Goal: Information Seeking & Learning: Compare options

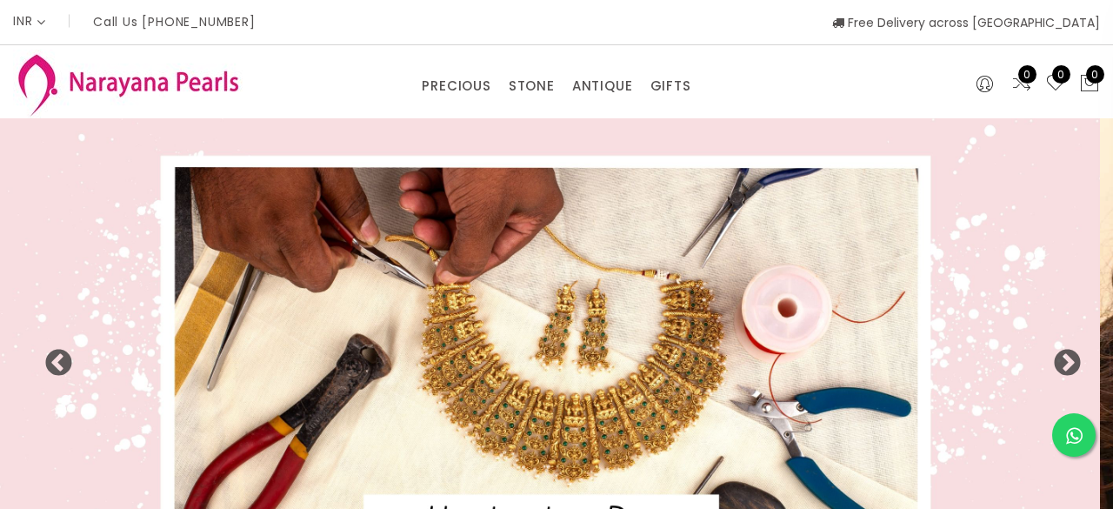
select select "INR"
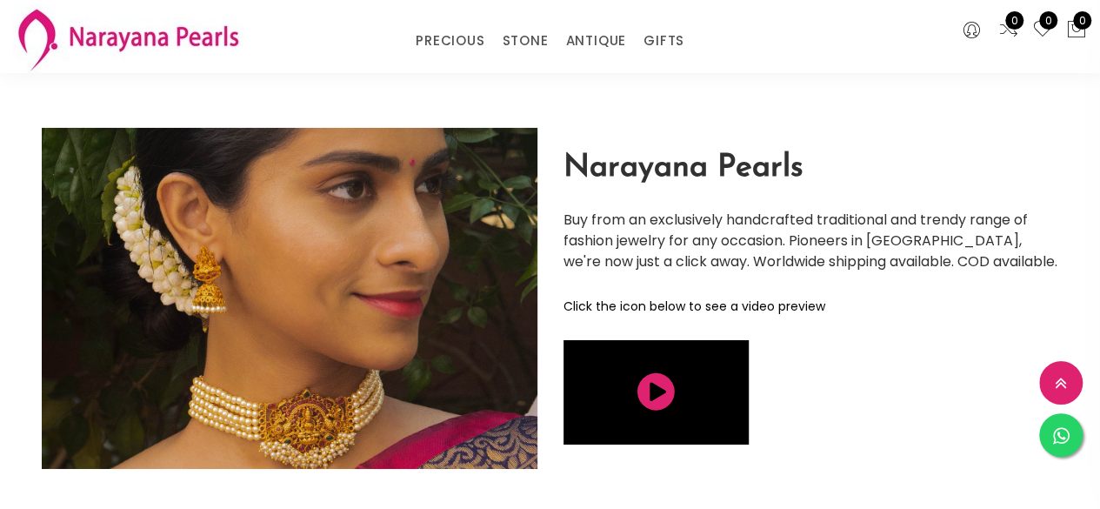
scroll to position [3736, 0]
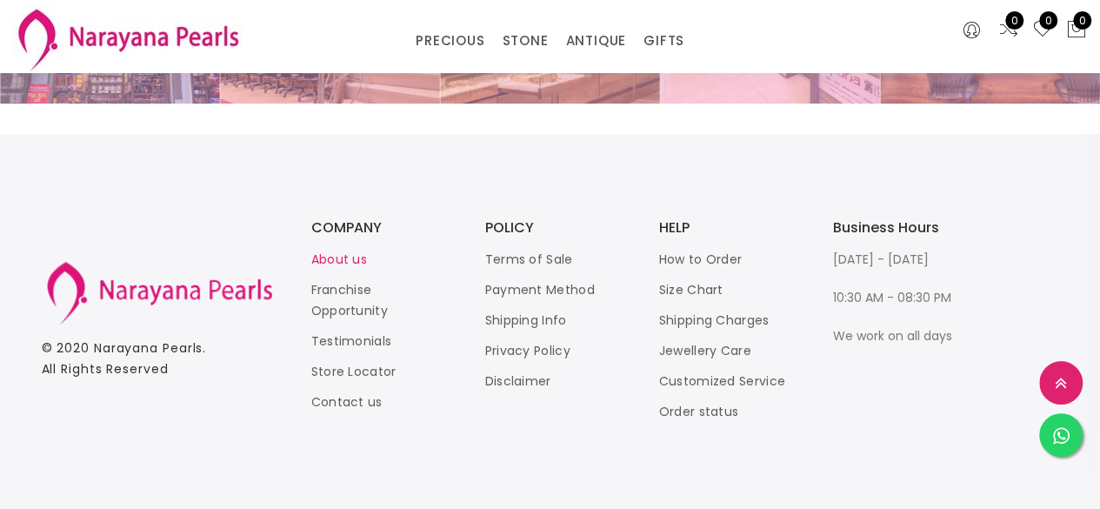
click at [357, 264] on link "About us" at bounding box center [339, 258] width 56 height 17
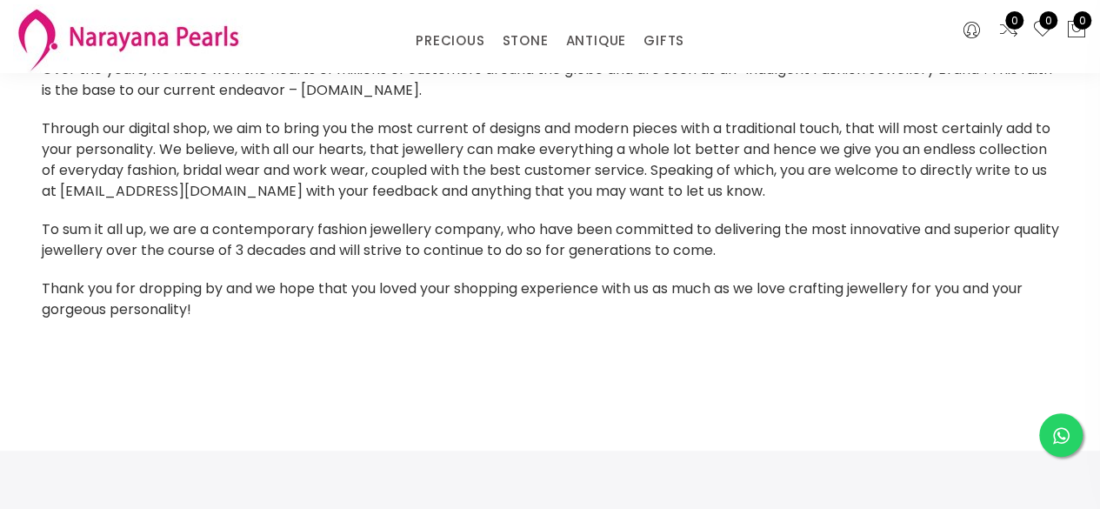
scroll to position [87, 0]
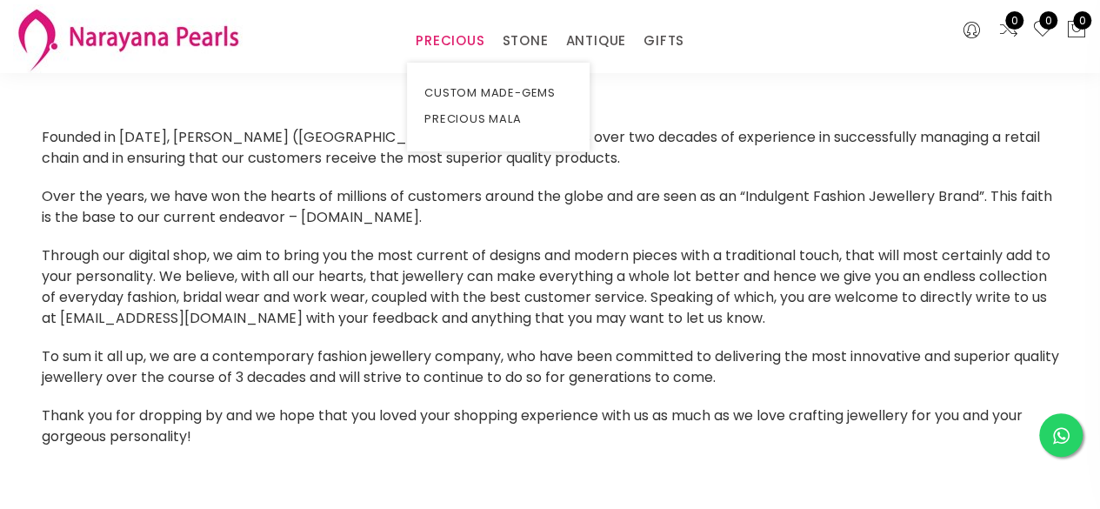
click at [442, 42] on link "PRECIOUS" at bounding box center [450, 41] width 69 height 26
click at [460, 91] on link "CUSTOM MADE-GEMS" at bounding box center [498, 93] width 148 height 26
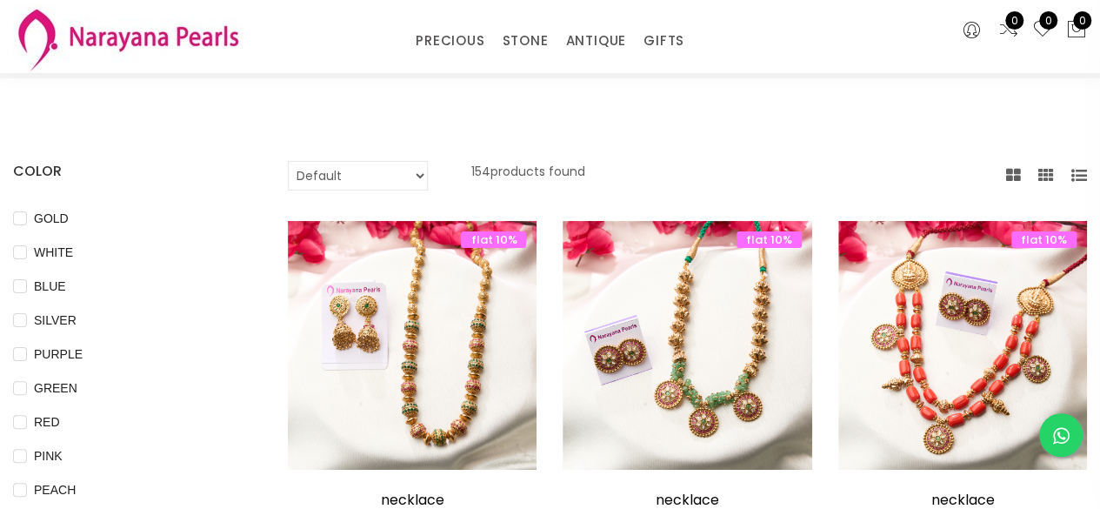
scroll to position [87, 0]
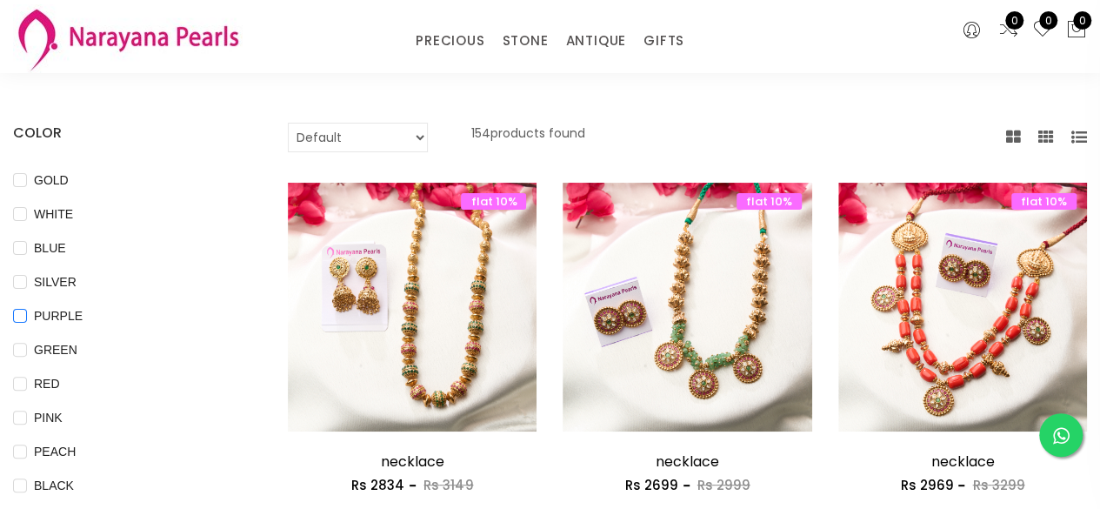
click at [57, 310] on span "PURPLE" at bounding box center [58, 315] width 63 height 19
click at [27, 310] on input "PURPLE" at bounding box center [20, 328] width 14 height 39
checkbox input "true"
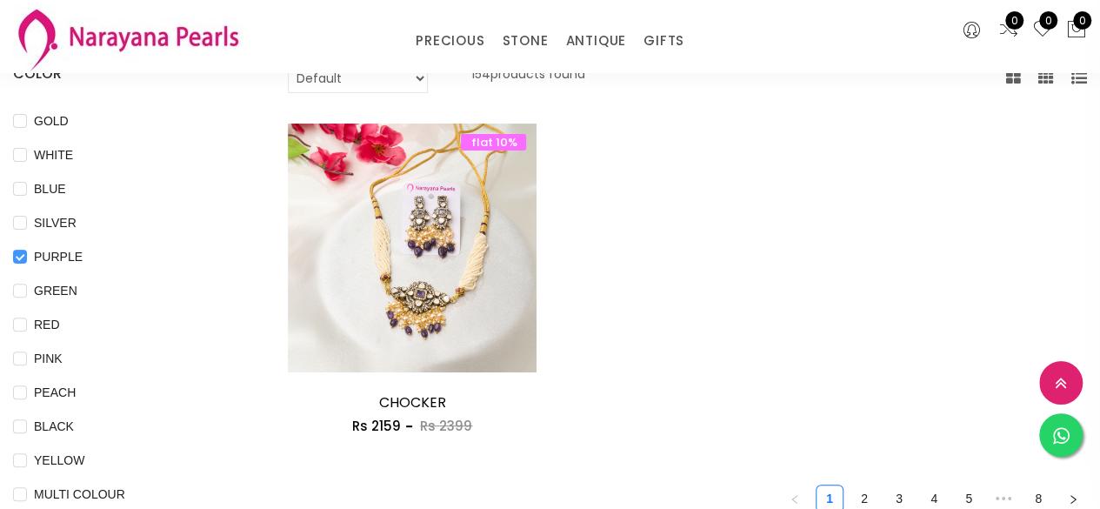
scroll to position [174, 0]
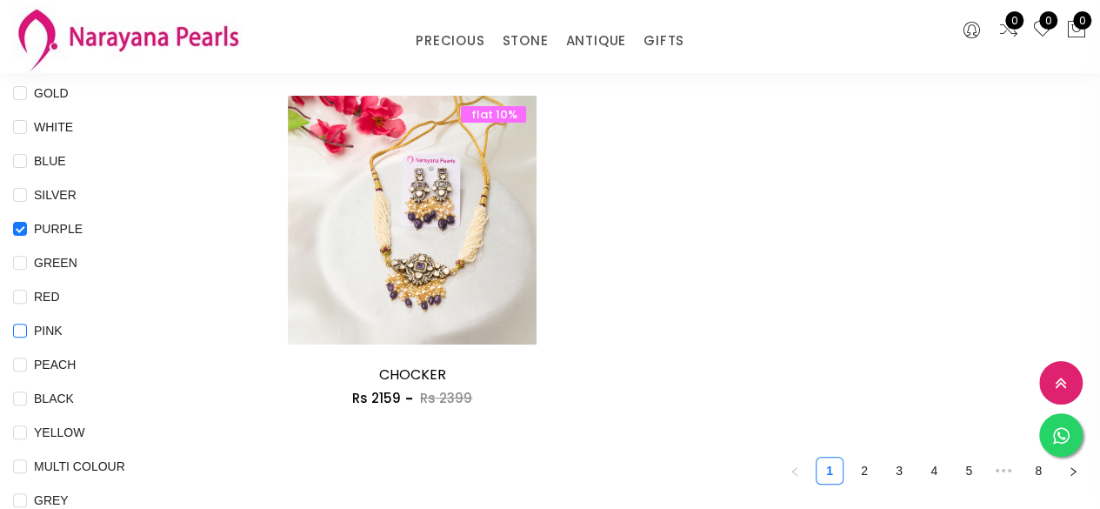
click at [37, 336] on span "PINK" at bounding box center [48, 330] width 43 height 19
click at [27, 336] on input "PINK" at bounding box center [20, 342] width 14 height 39
checkbox input "true"
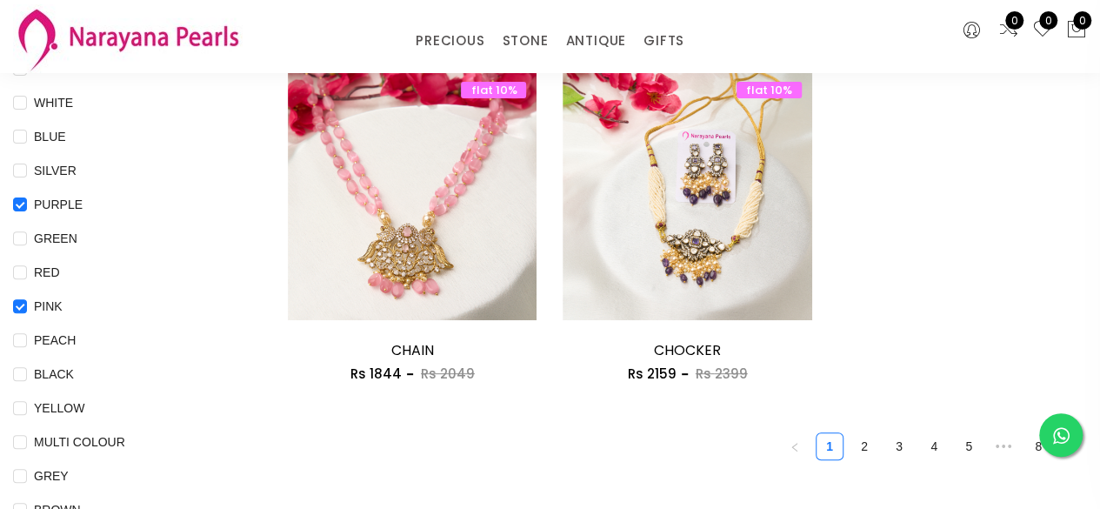
scroll to position [0, 0]
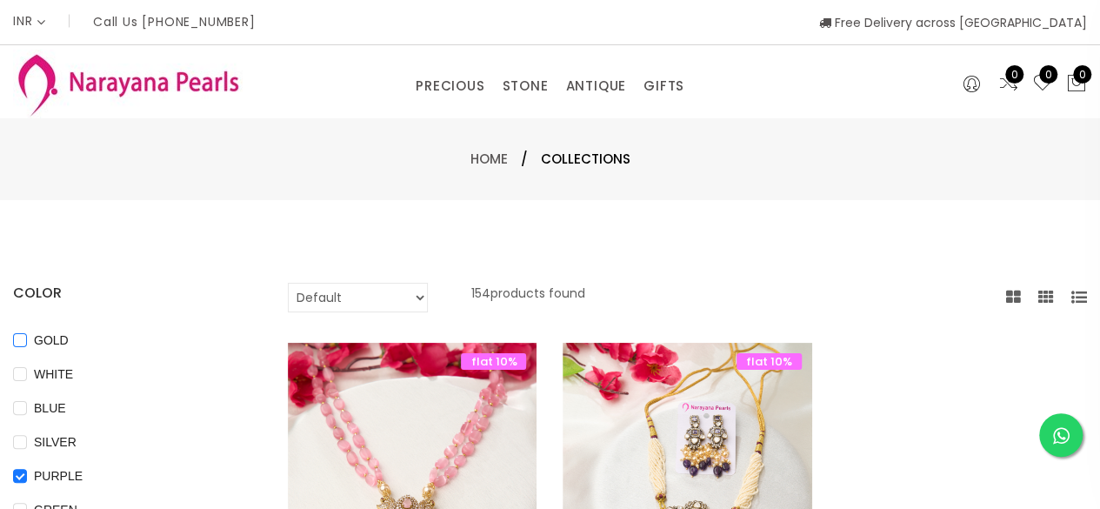
click at [52, 334] on span "GOLD" at bounding box center [51, 339] width 49 height 19
click at [27, 334] on input "GOLD" at bounding box center [20, 352] width 14 height 39
checkbox input "true"
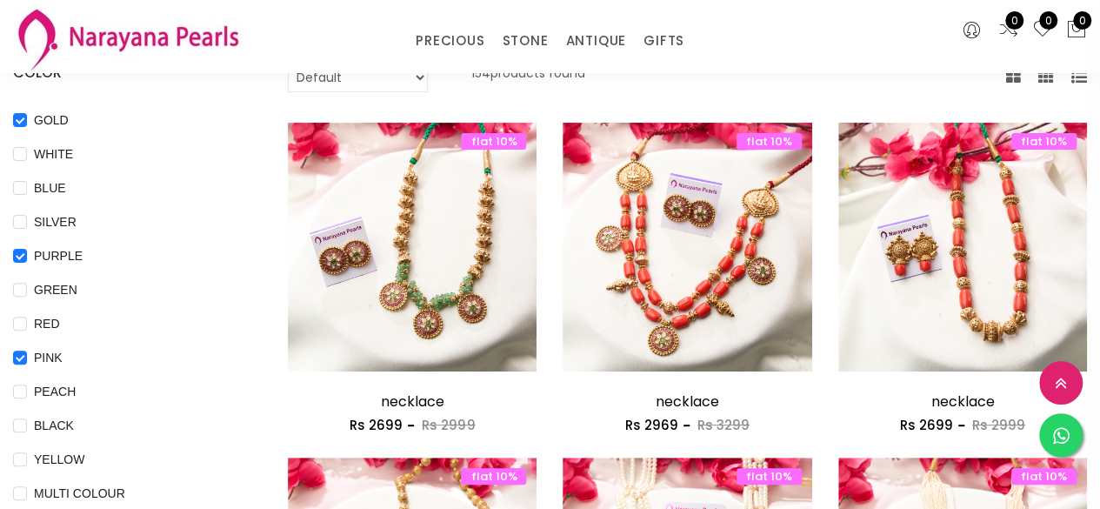
scroll to position [174, 0]
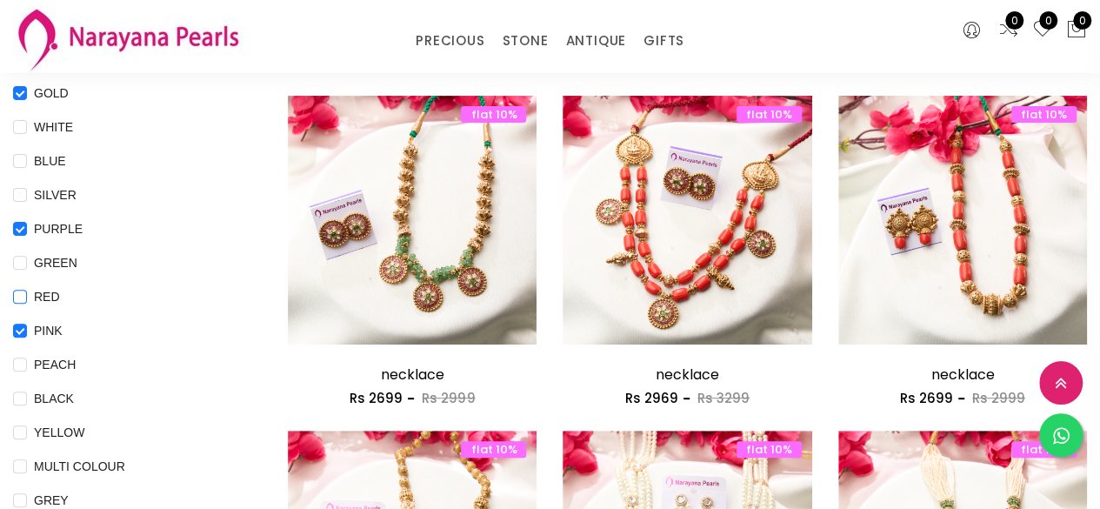
click at [17, 300] on input "RED" at bounding box center [20, 308] width 14 height 39
checkbox input "true"
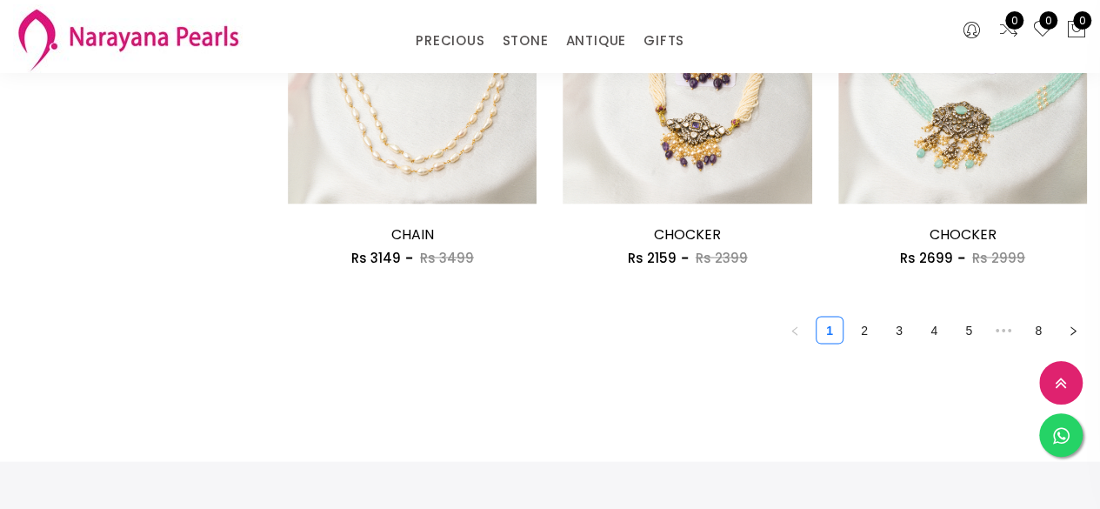
scroll to position [1652, 0]
click at [861, 333] on link "2" at bounding box center [864, 332] width 26 height 26
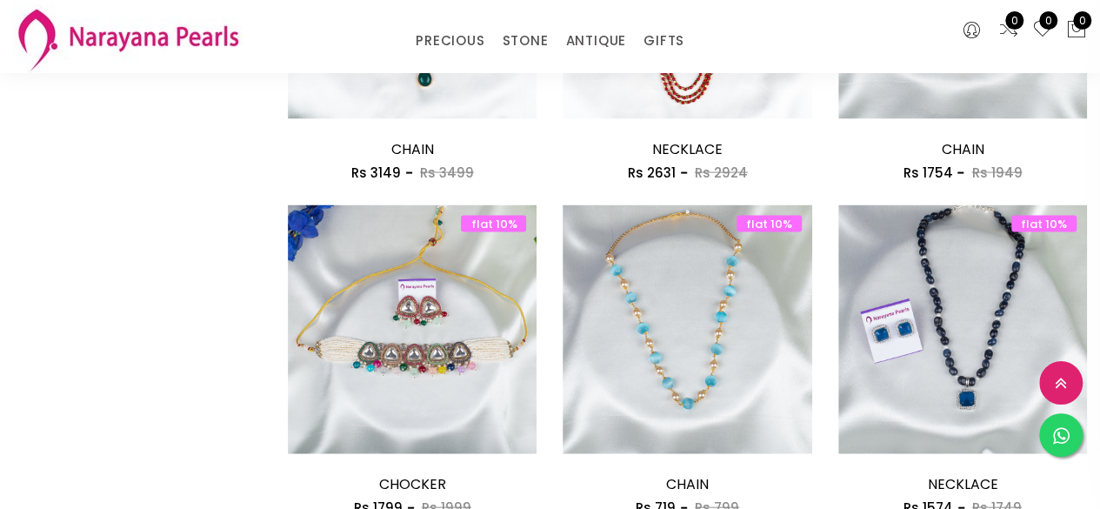
scroll to position [2260, 0]
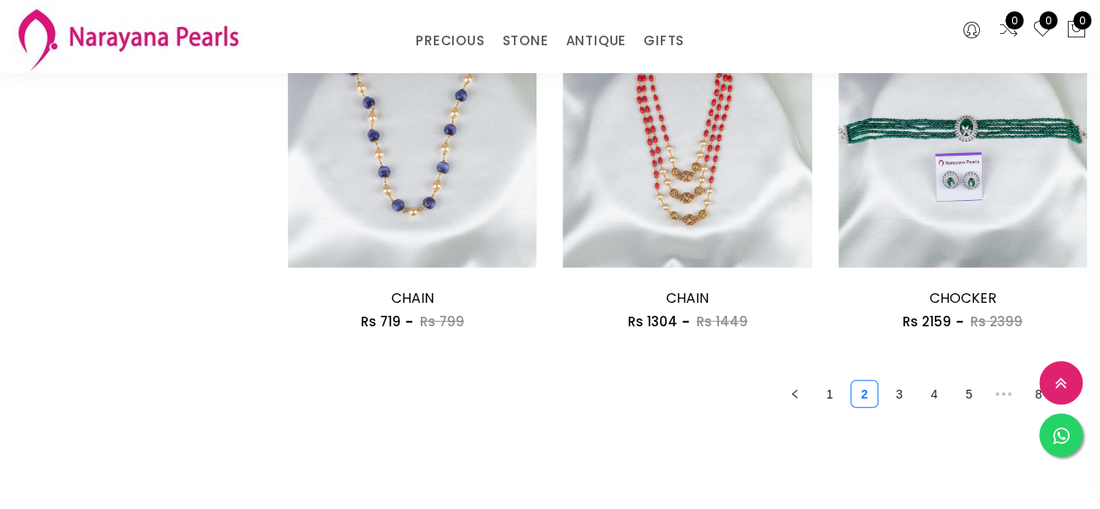
click at [901, 398] on link "3" at bounding box center [899, 394] width 26 height 26
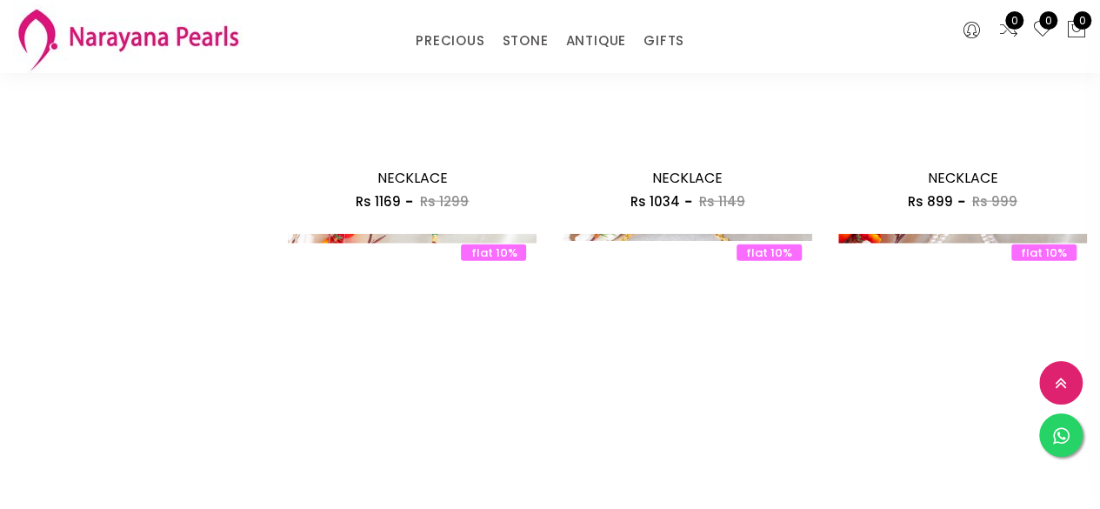
scroll to position [2347, 0]
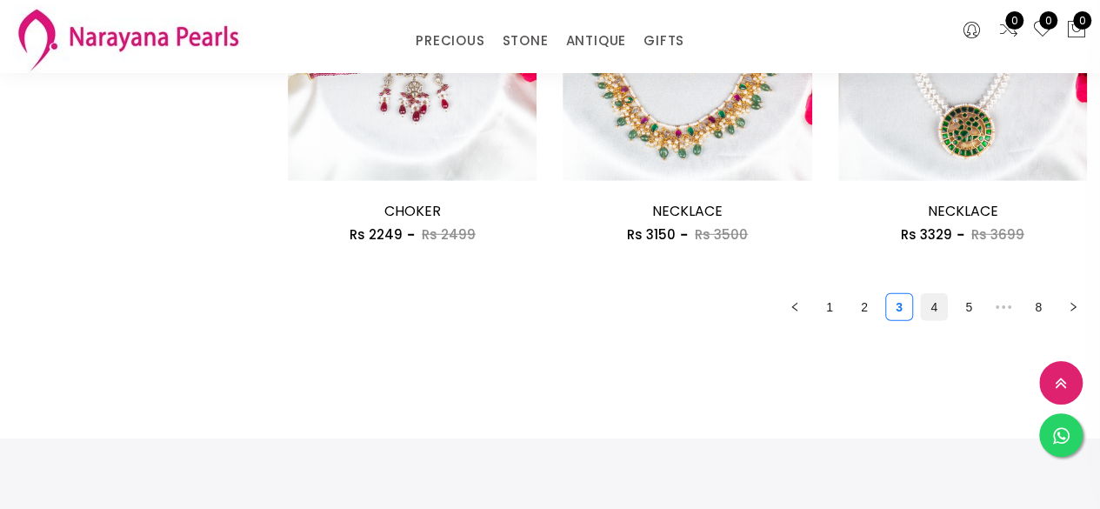
click at [934, 305] on link "4" at bounding box center [934, 307] width 26 height 26
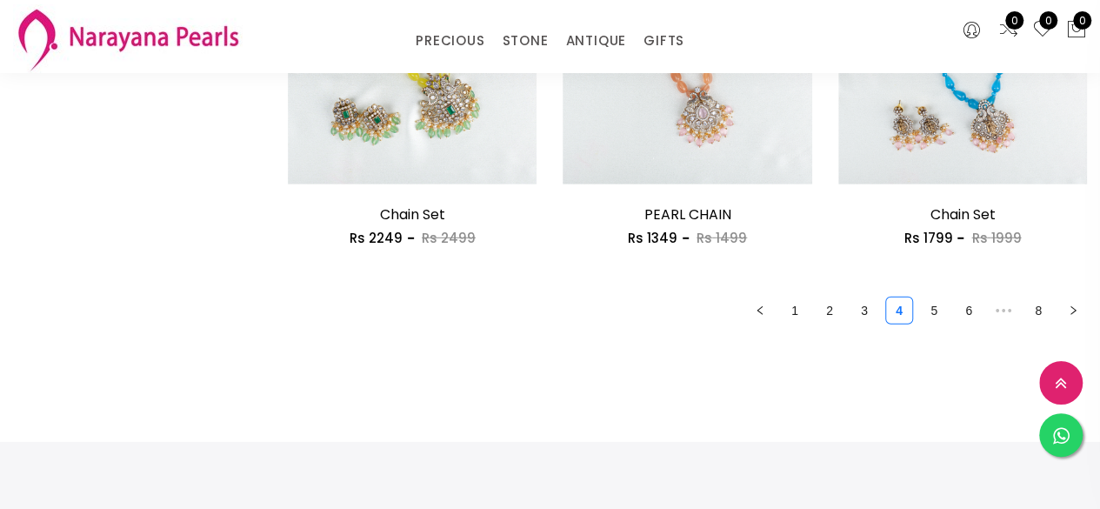
scroll to position [2347, 0]
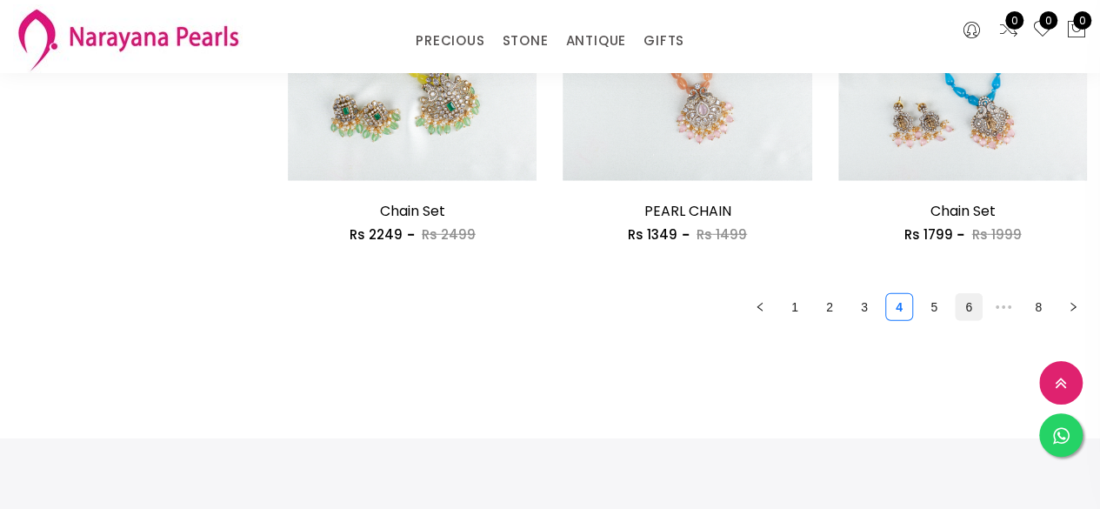
click at [968, 303] on link "6" at bounding box center [968, 307] width 26 height 26
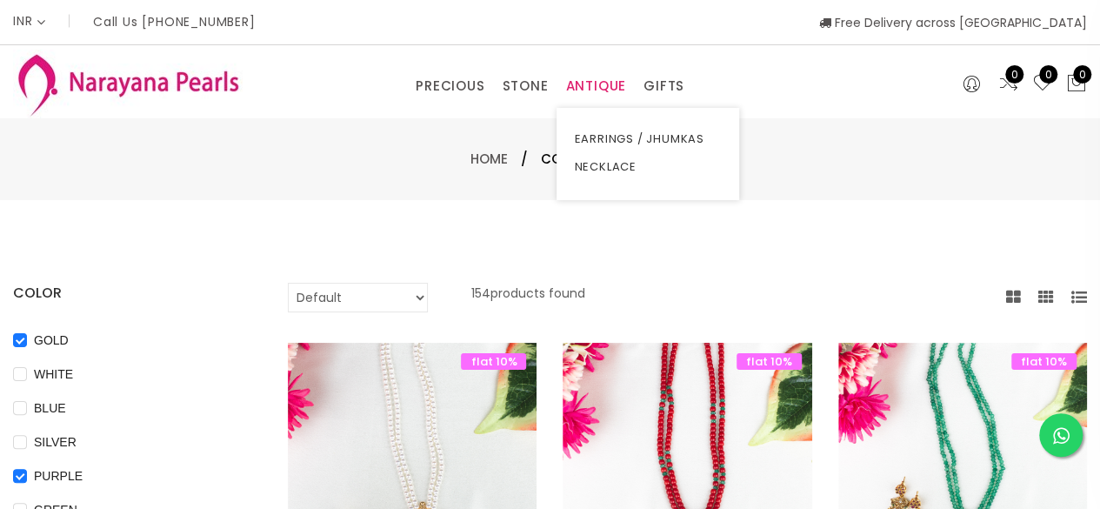
click at [584, 86] on link "ANTIQUE" at bounding box center [595, 86] width 61 height 26
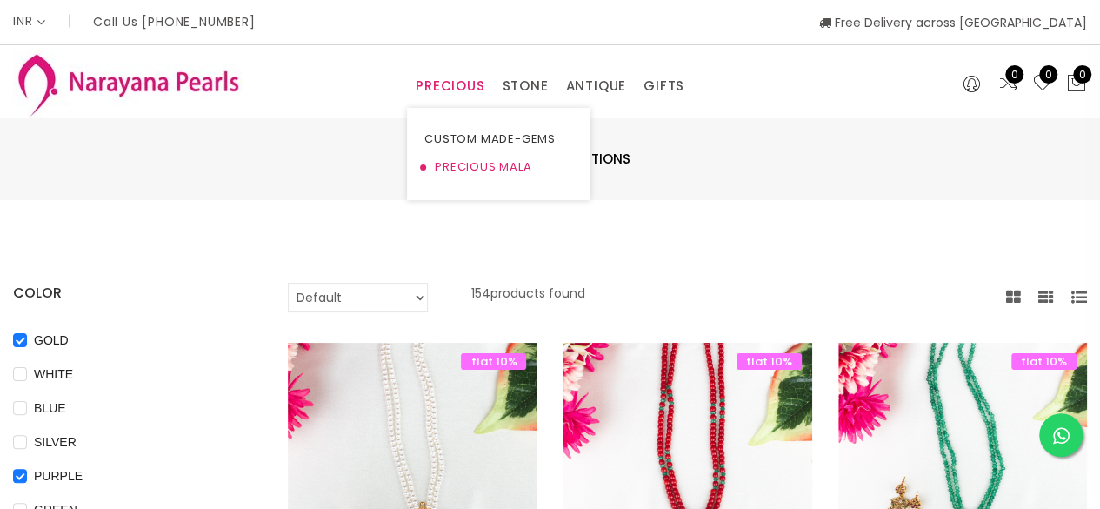
click at [463, 165] on link "PRECIOUS MALA" at bounding box center [498, 167] width 148 height 28
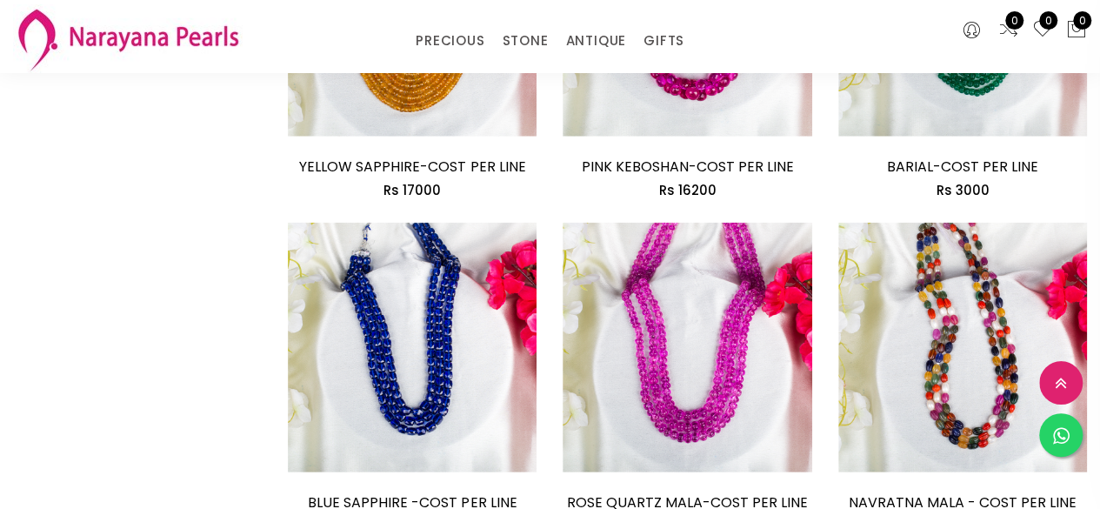
scroll to position [2434, 0]
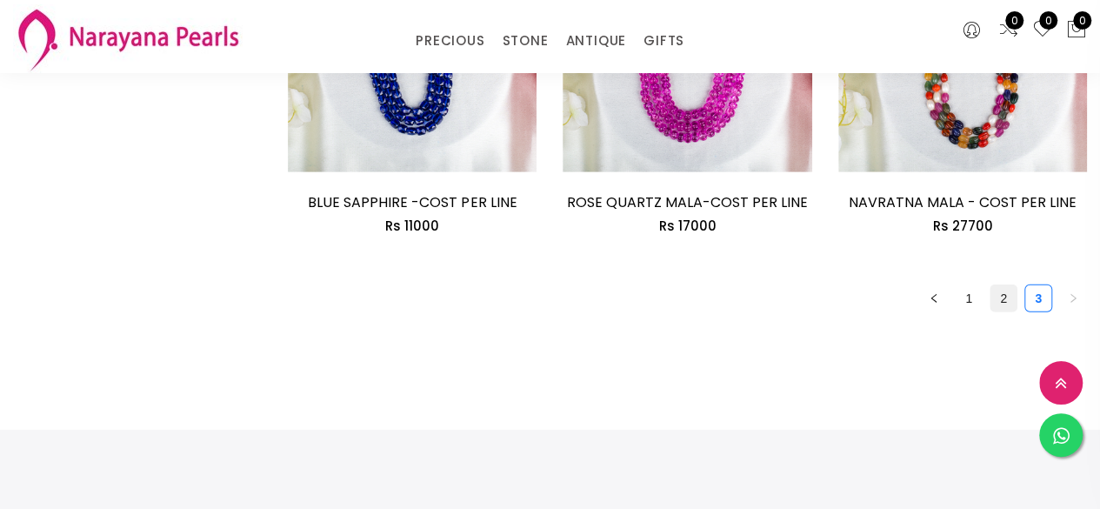
click at [996, 285] on link "2" at bounding box center [1003, 298] width 26 height 26
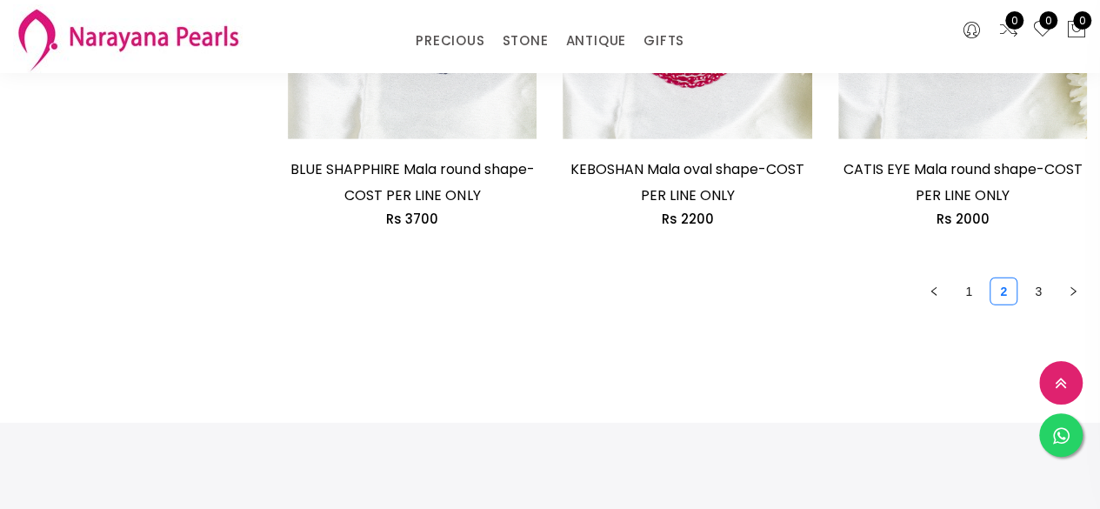
scroll to position [2608, 0]
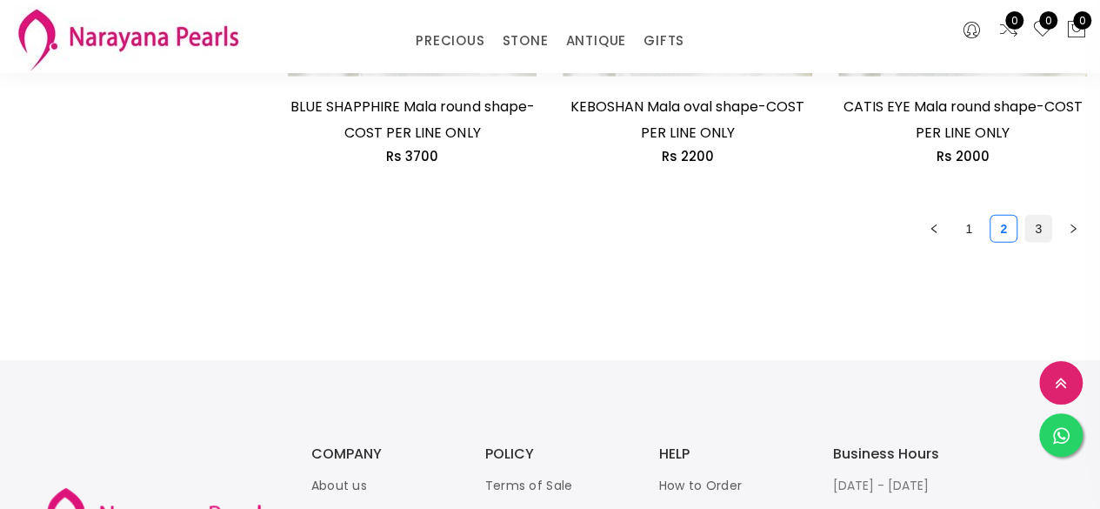
click at [1036, 232] on link "3" at bounding box center [1038, 229] width 26 height 26
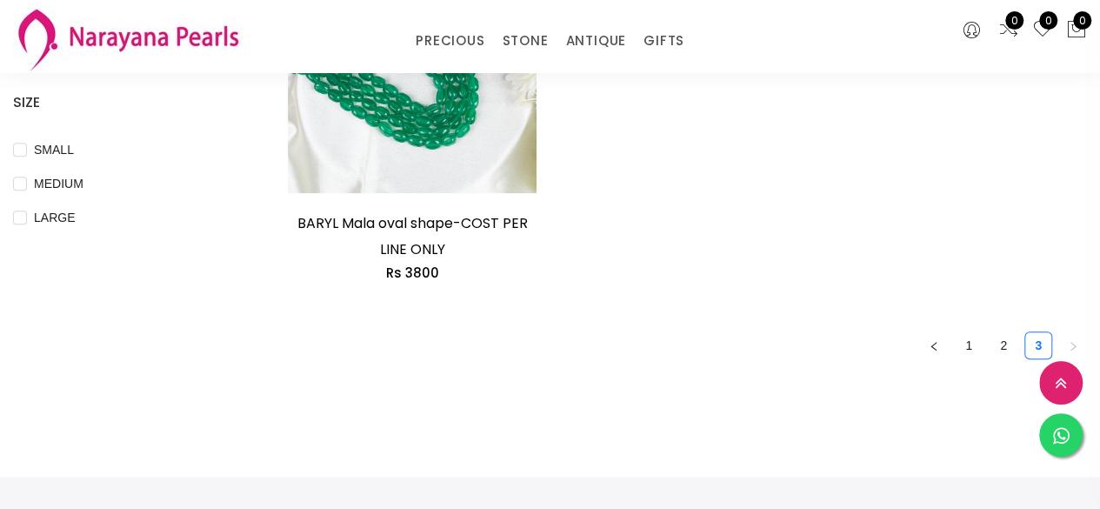
scroll to position [695, 0]
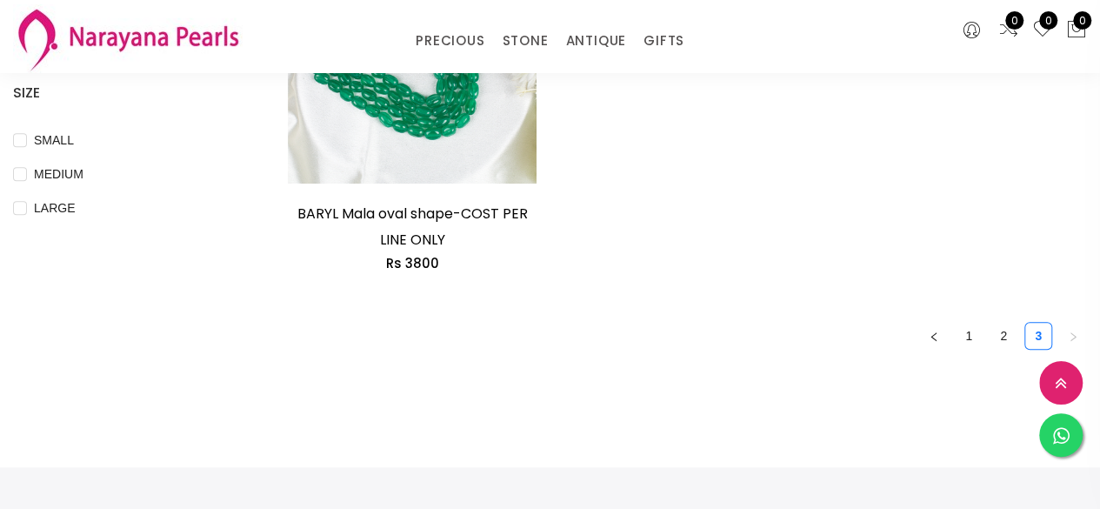
click at [968, 332] on link "1" at bounding box center [968, 336] width 26 height 26
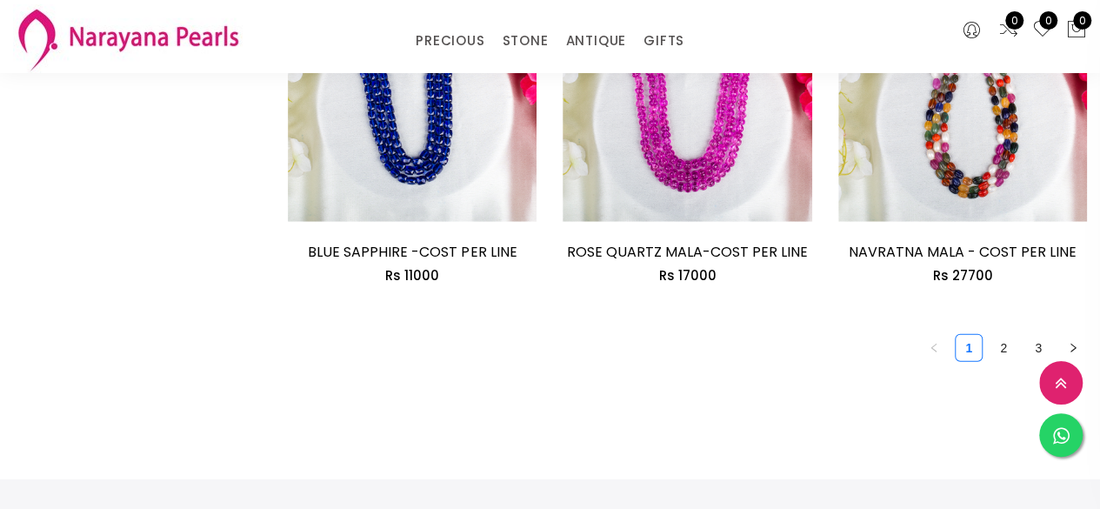
scroll to position [2347, 0]
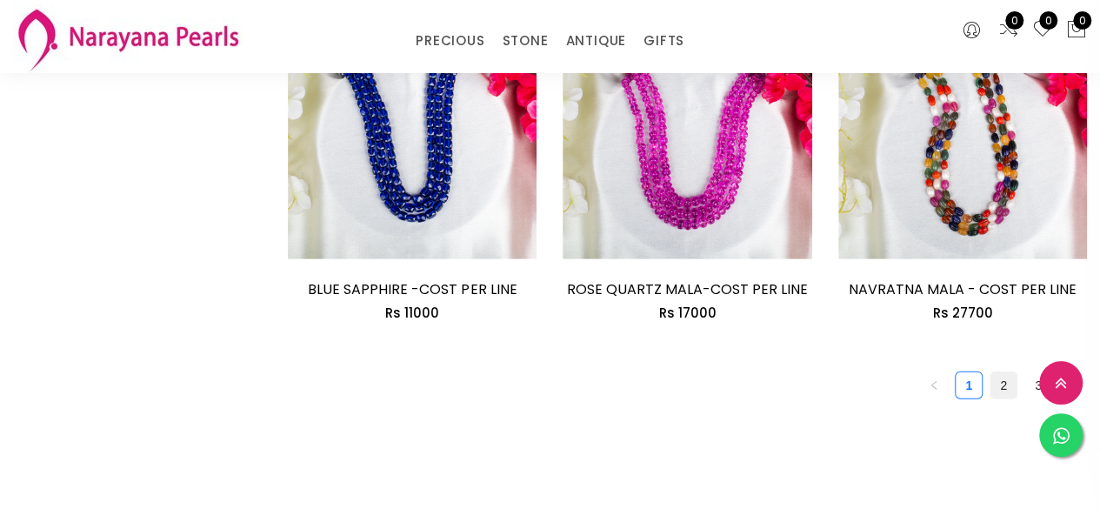
click at [1001, 372] on link "2" at bounding box center [1003, 385] width 26 height 26
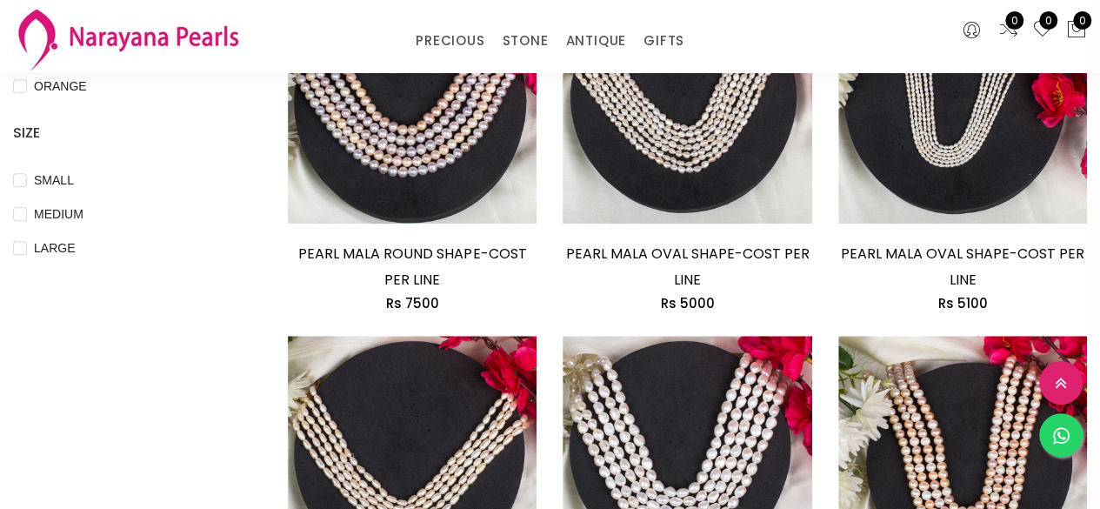
scroll to position [522, 0]
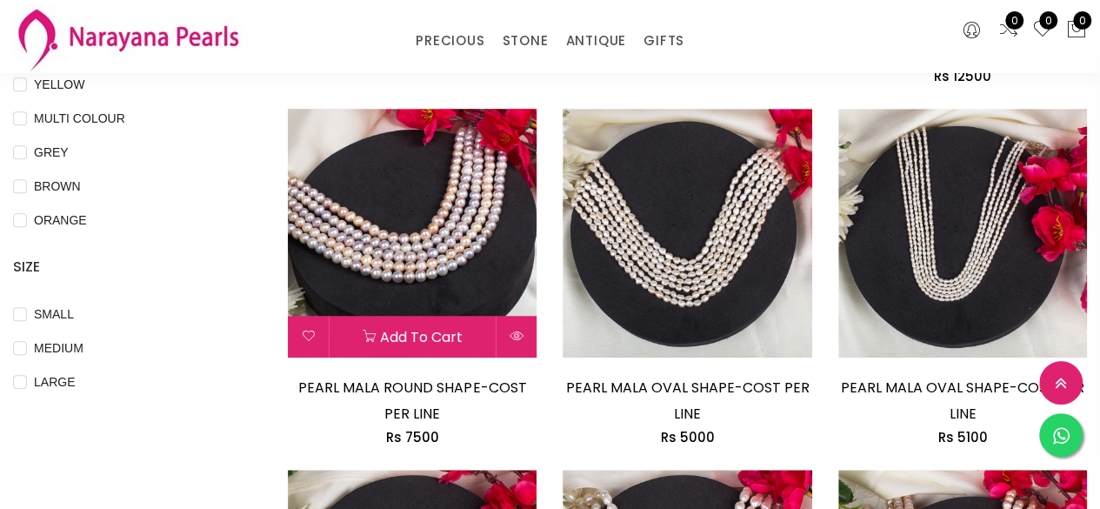
click at [426, 267] on img at bounding box center [412, 233] width 249 height 249
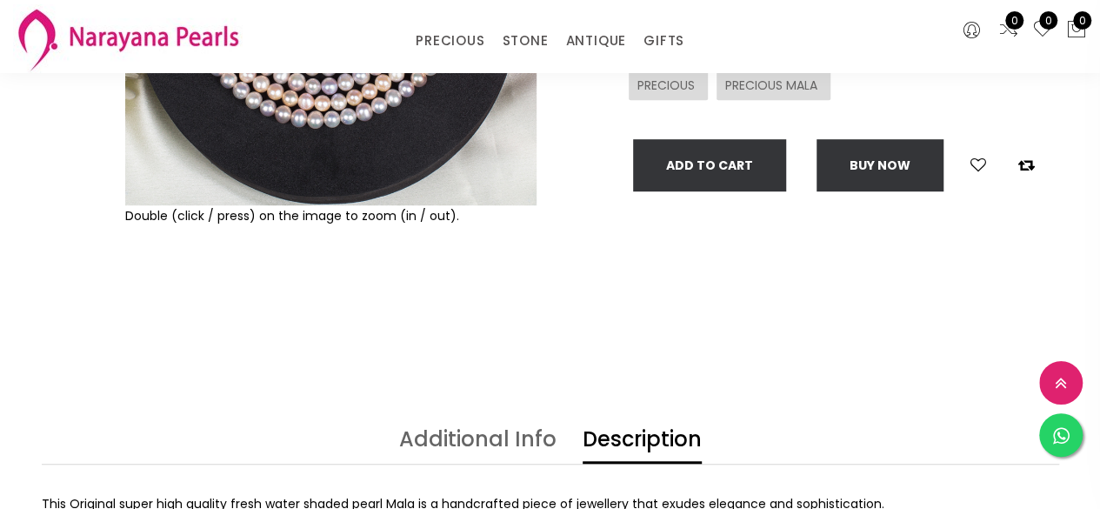
scroll to position [435, 0]
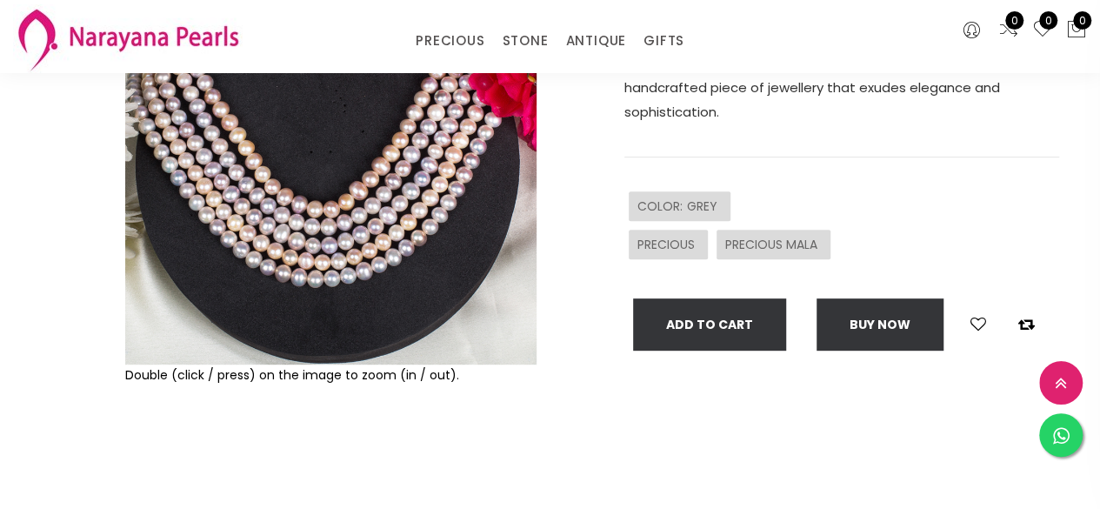
click at [358, 152] on img at bounding box center [330, 158] width 411 height 411
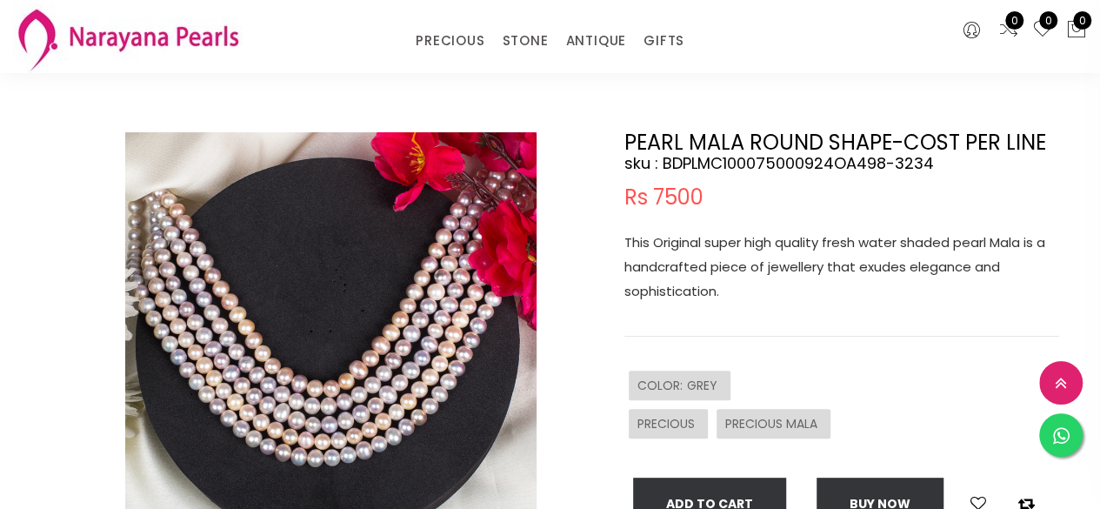
scroll to position [174, 0]
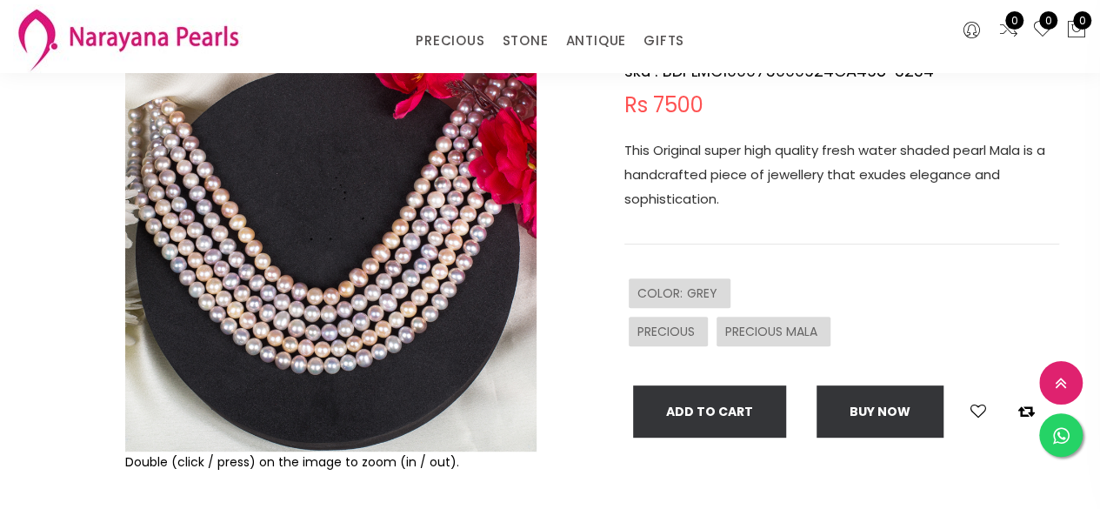
click at [303, 265] on img at bounding box center [330, 245] width 411 height 411
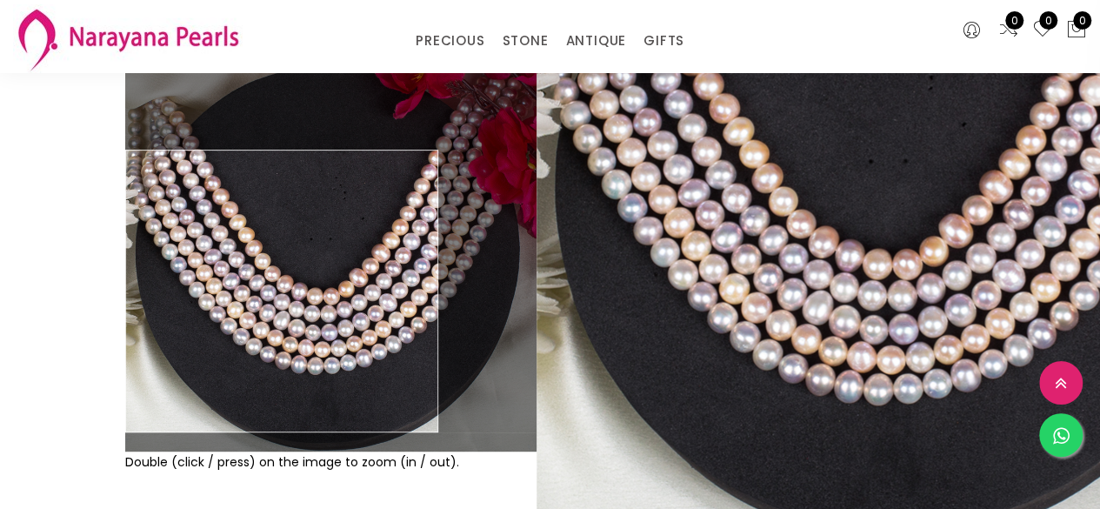
click at [273, 291] on img at bounding box center [330, 245] width 411 height 411
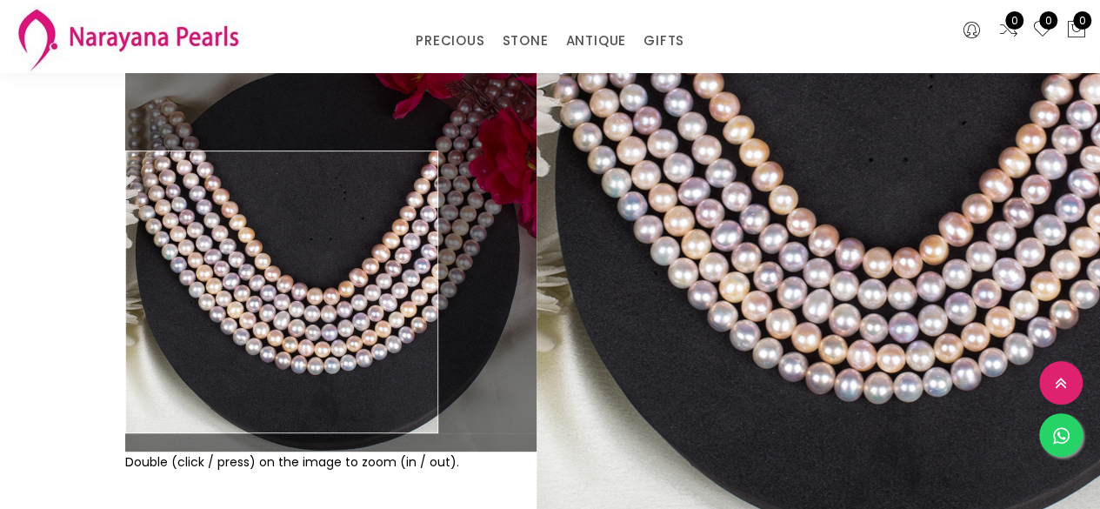
click at [273, 292] on img at bounding box center [330, 245] width 411 height 411
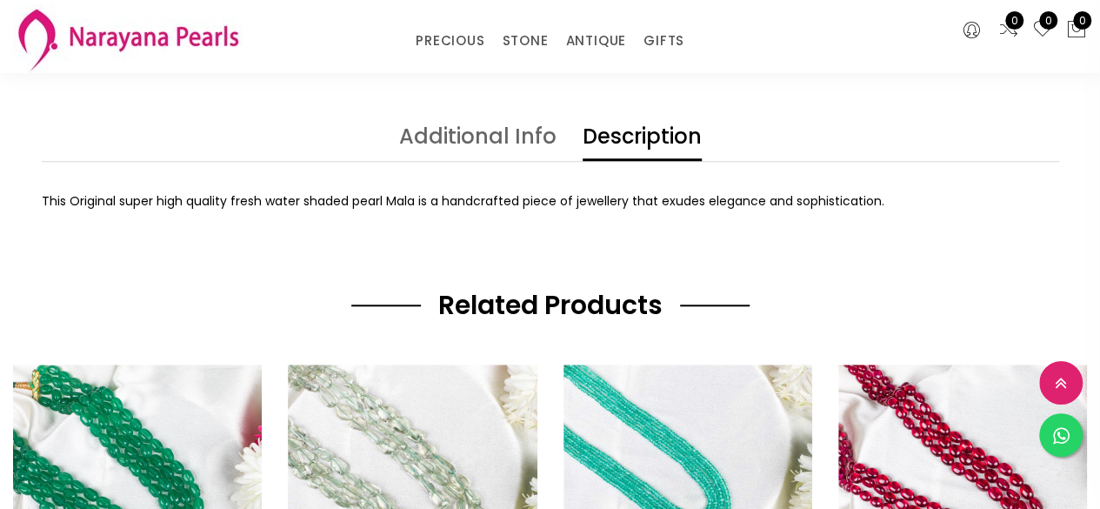
scroll to position [695, 0]
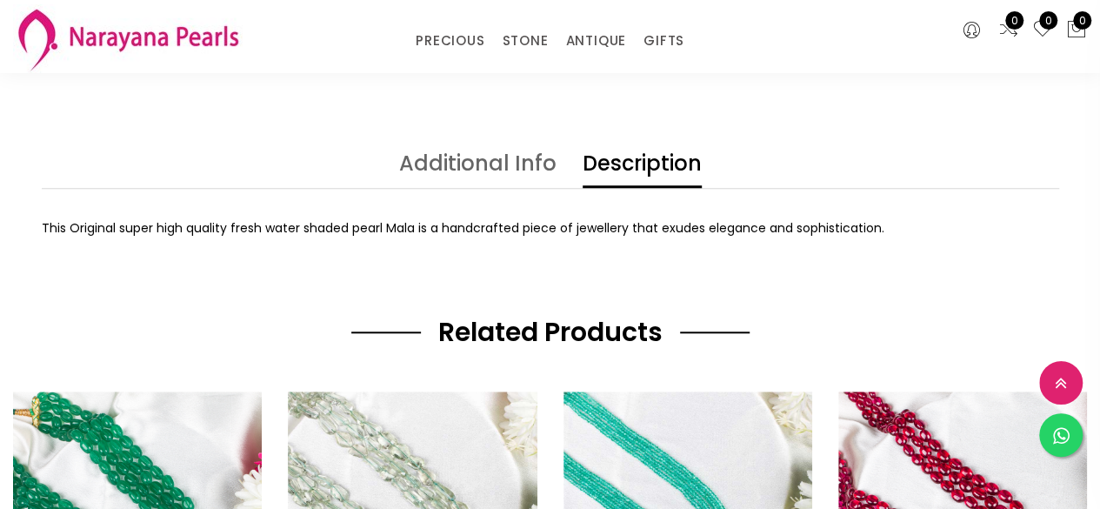
click at [442, 173] on link "Additional Info" at bounding box center [477, 170] width 157 height 35
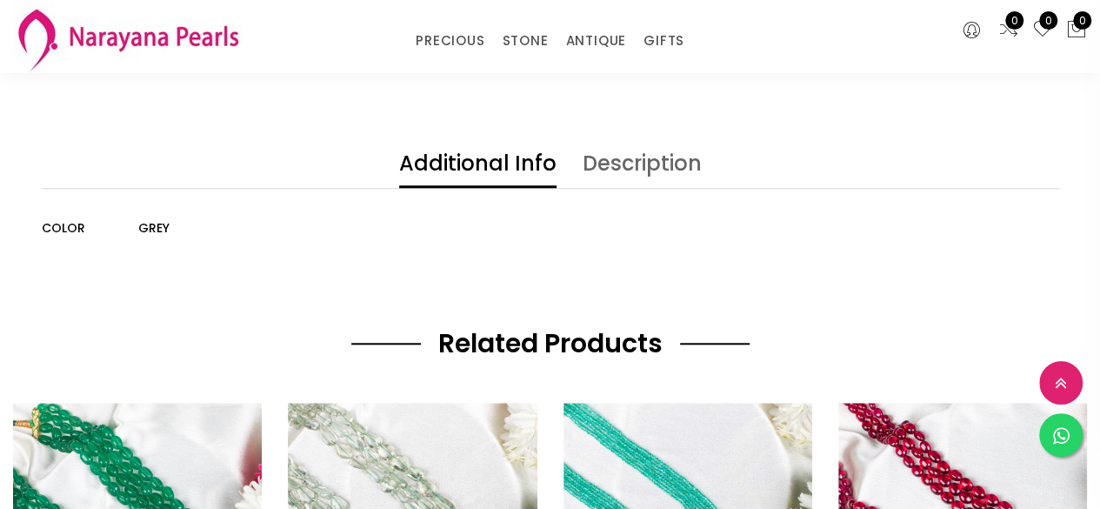
click at [645, 169] on link "Description" at bounding box center [641, 170] width 119 height 35
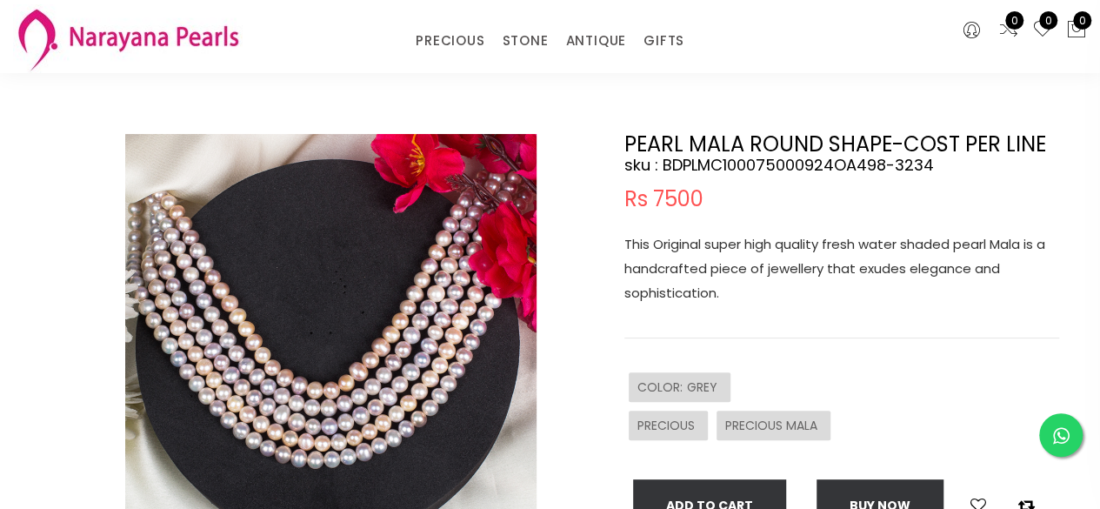
scroll to position [0, 0]
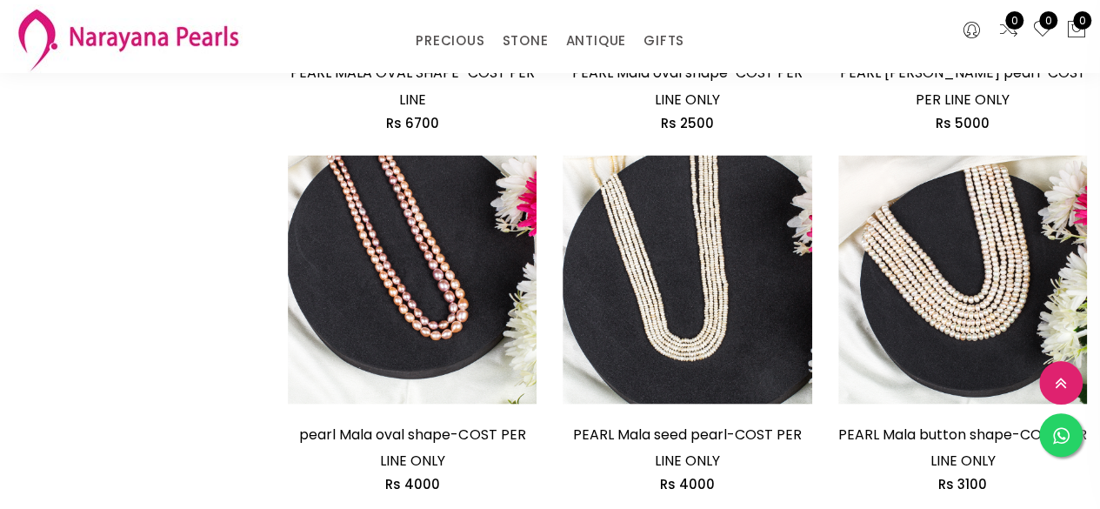
scroll to position [1652, 0]
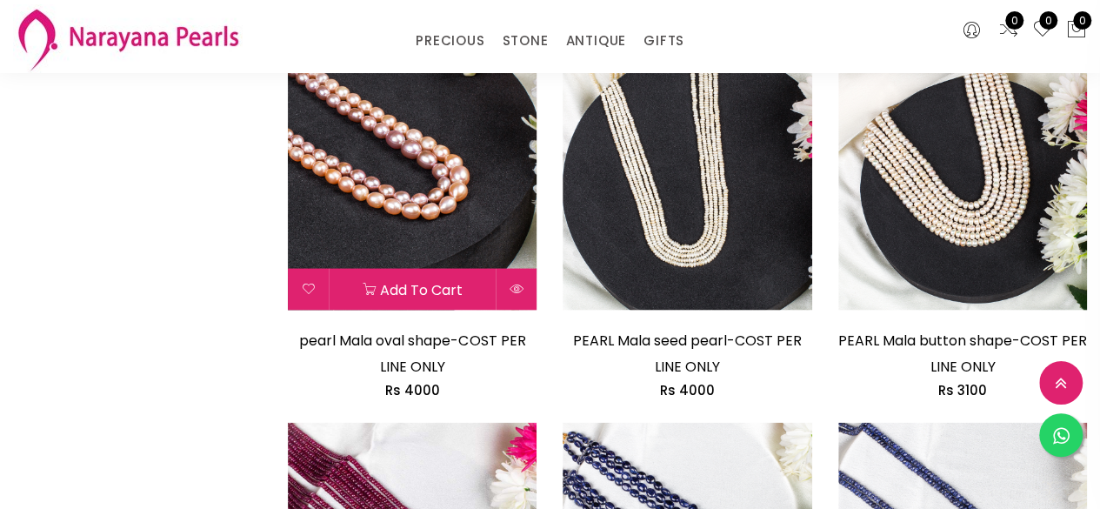
click at [412, 250] on img at bounding box center [412, 186] width 249 height 249
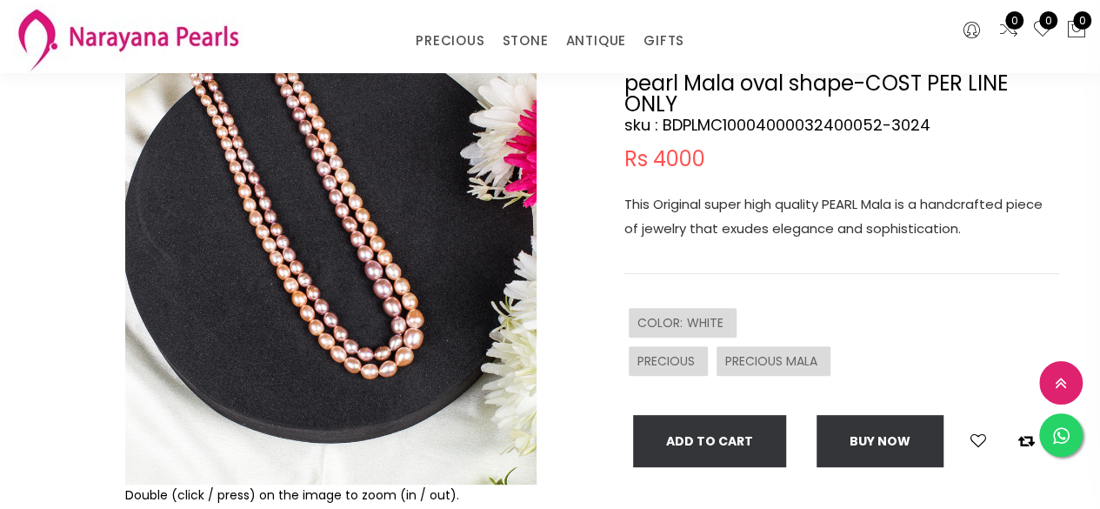
scroll to position [174, 0]
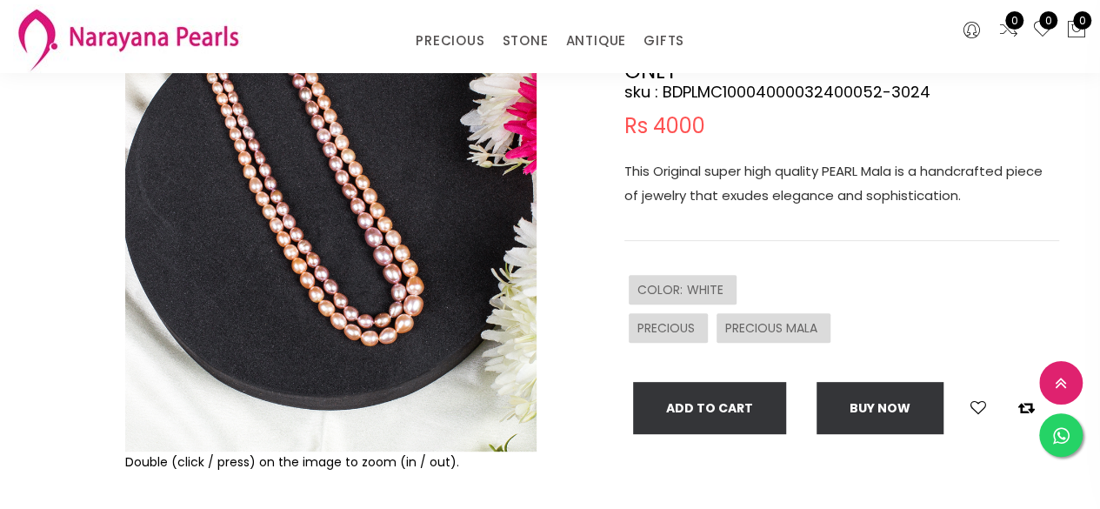
click at [389, 312] on img at bounding box center [330, 245] width 411 height 411
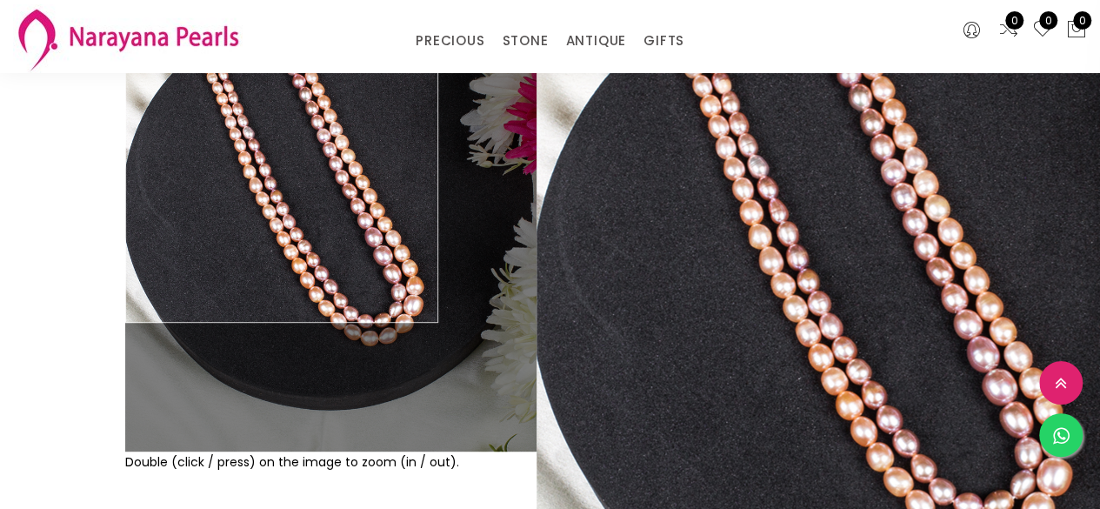
click at [263, 126] on img at bounding box center [330, 245] width 411 height 411
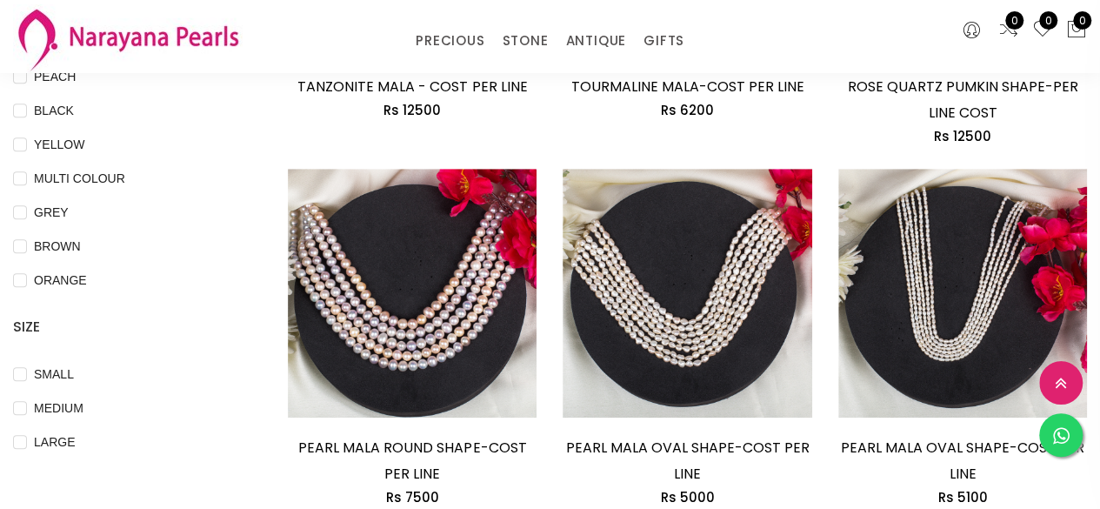
scroll to position [489, 0]
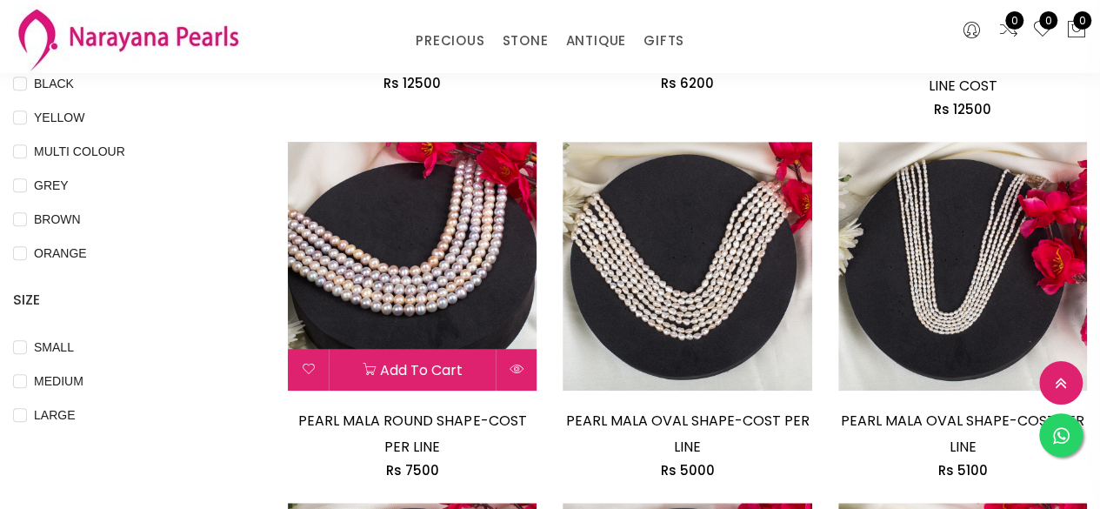
click at [489, 260] on img at bounding box center [412, 266] width 249 height 249
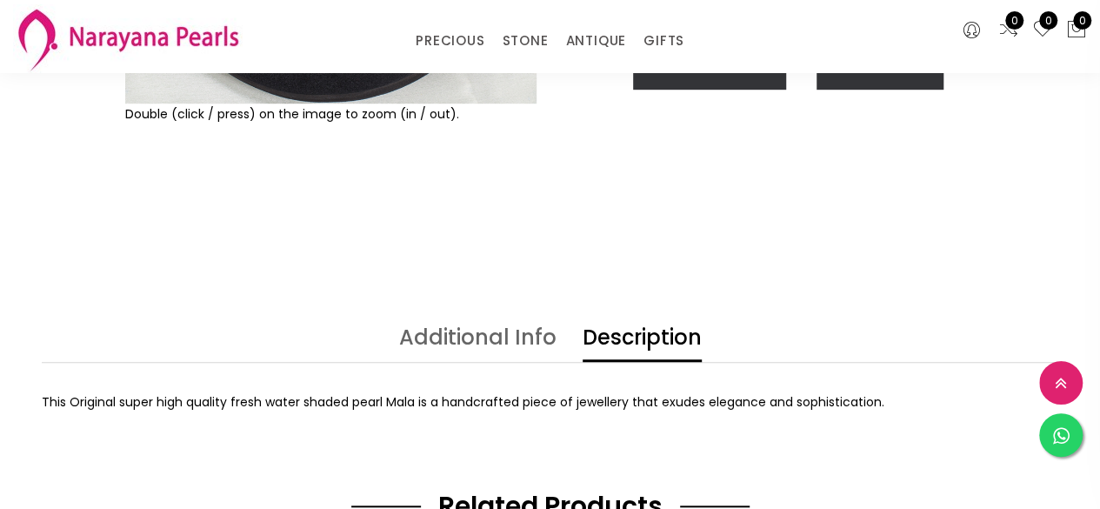
scroll to position [522, 0]
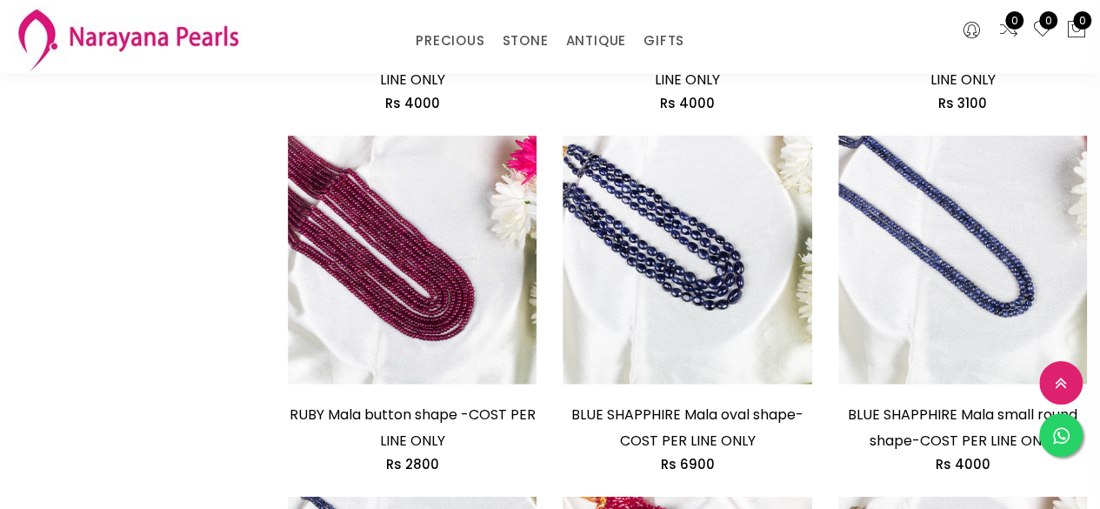
scroll to position [1966, 0]
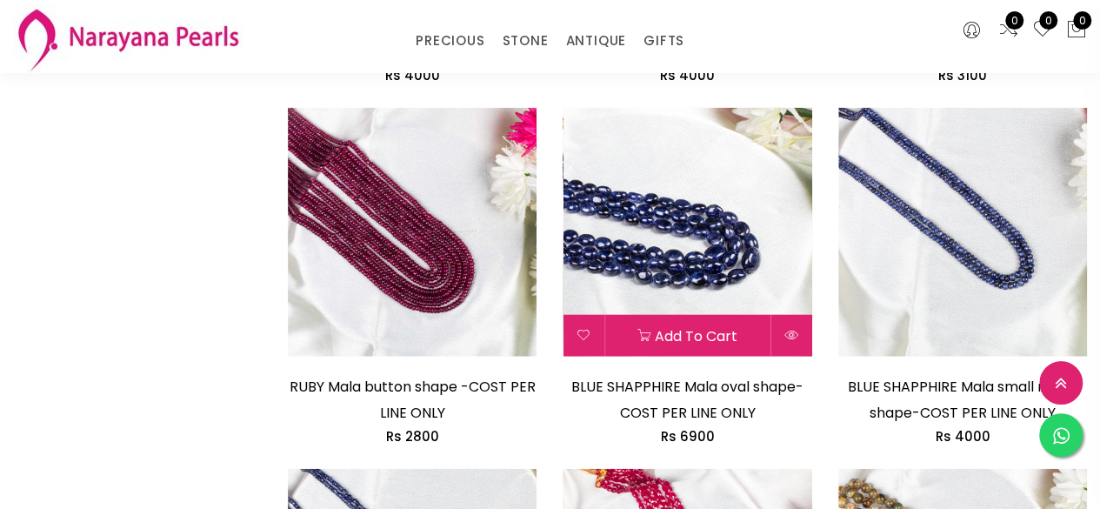
click at [681, 269] on img at bounding box center [686, 232] width 249 height 249
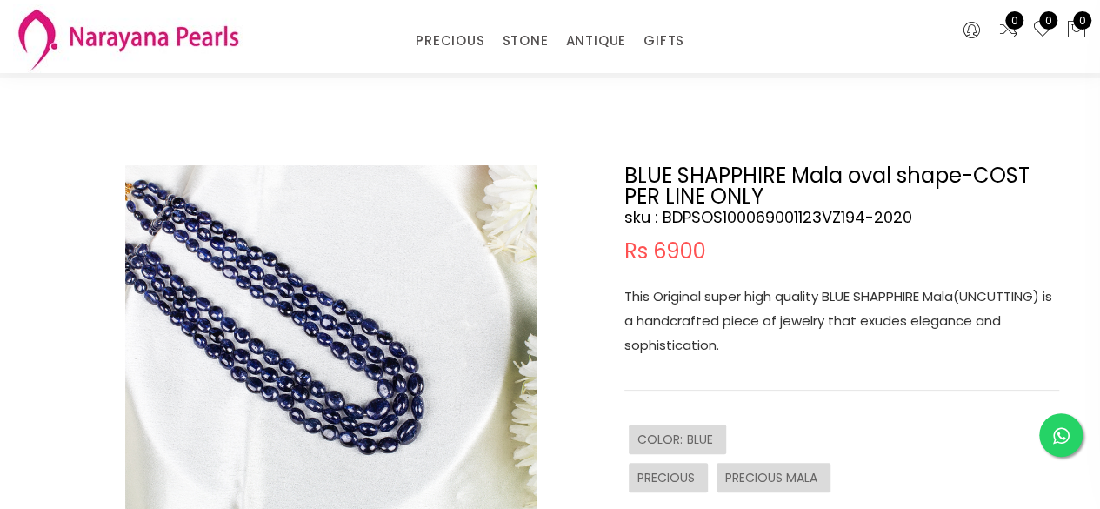
scroll to position [87, 0]
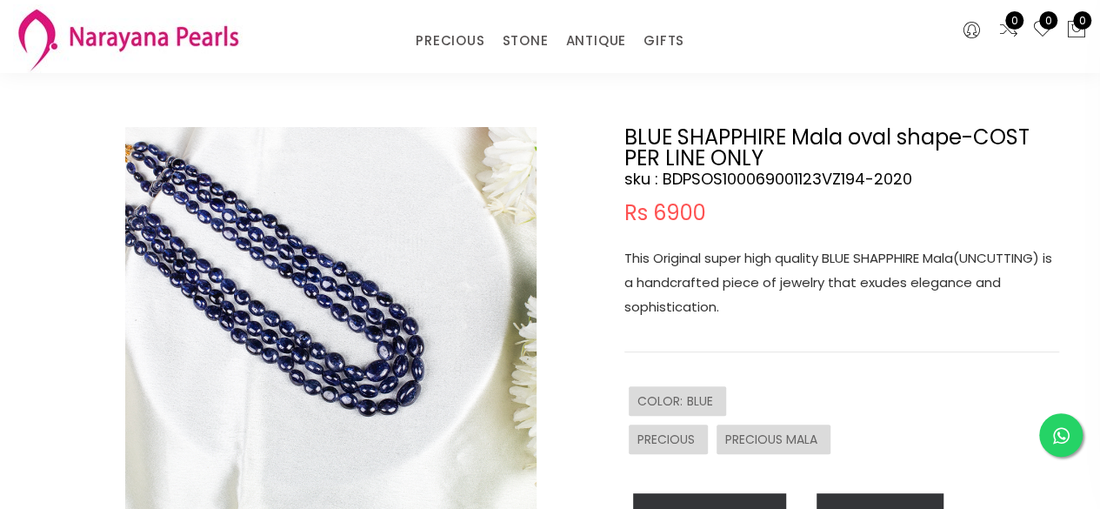
click at [372, 376] on img at bounding box center [330, 332] width 411 height 411
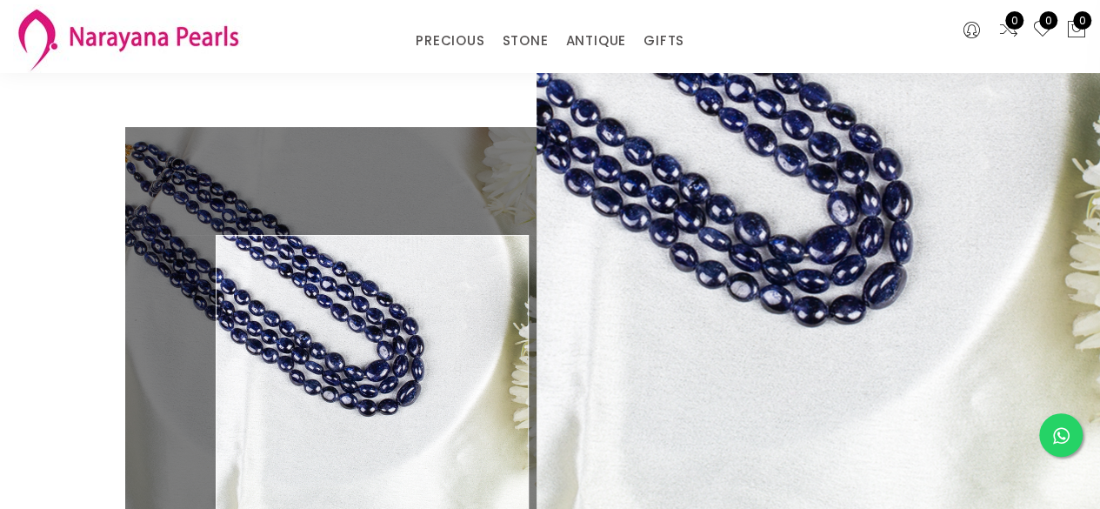
click at [372, 376] on img at bounding box center [330, 332] width 411 height 411
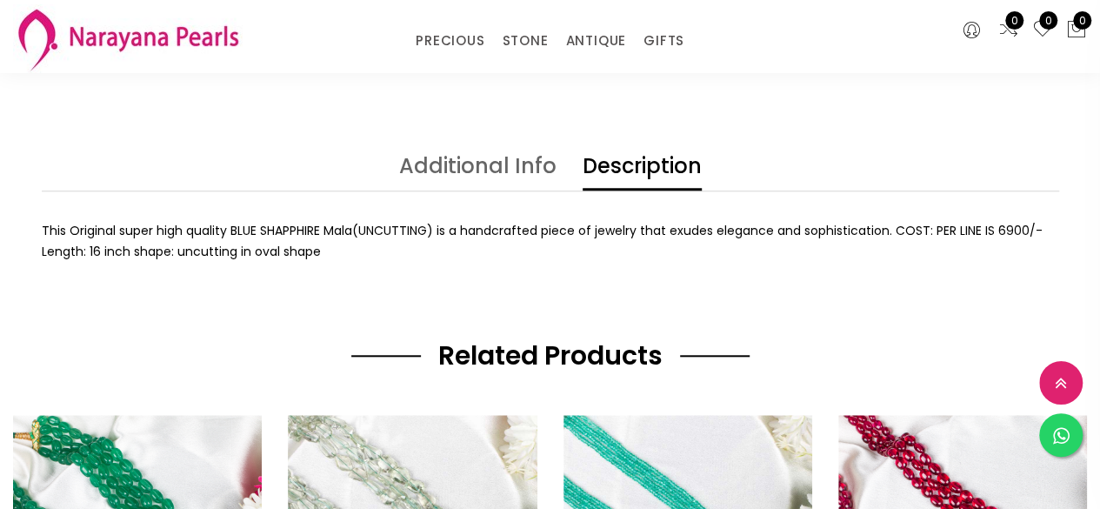
scroll to position [695, 0]
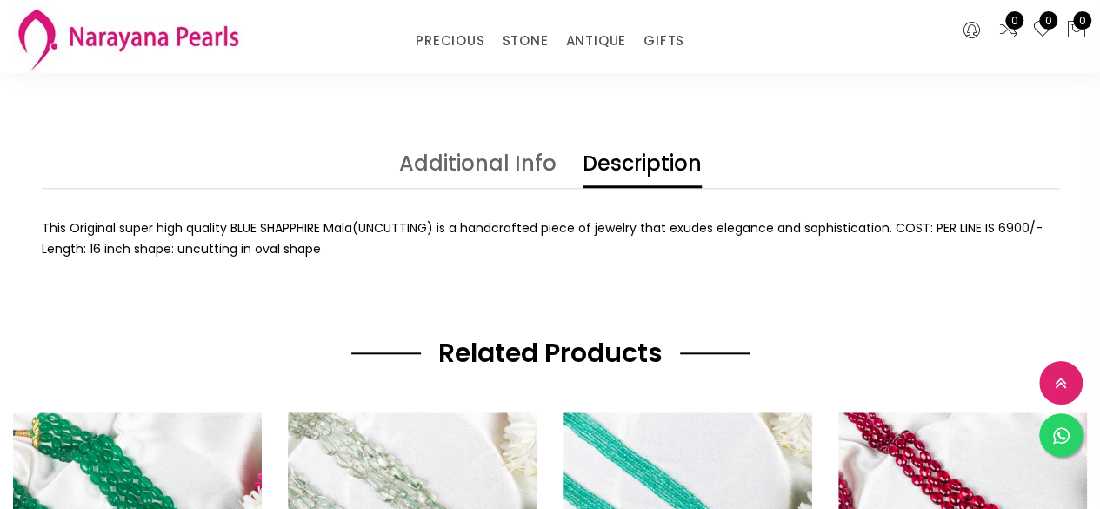
click at [435, 180] on link "Additional Info" at bounding box center [477, 170] width 157 height 35
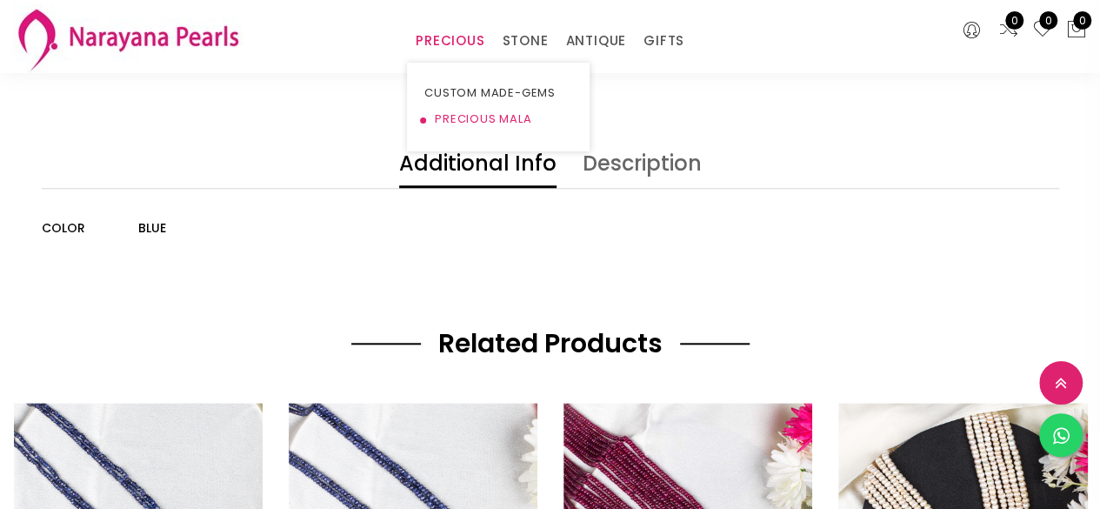
click at [468, 119] on link "PRECIOUS MALA" at bounding box center [498, 119] width 148 height 26
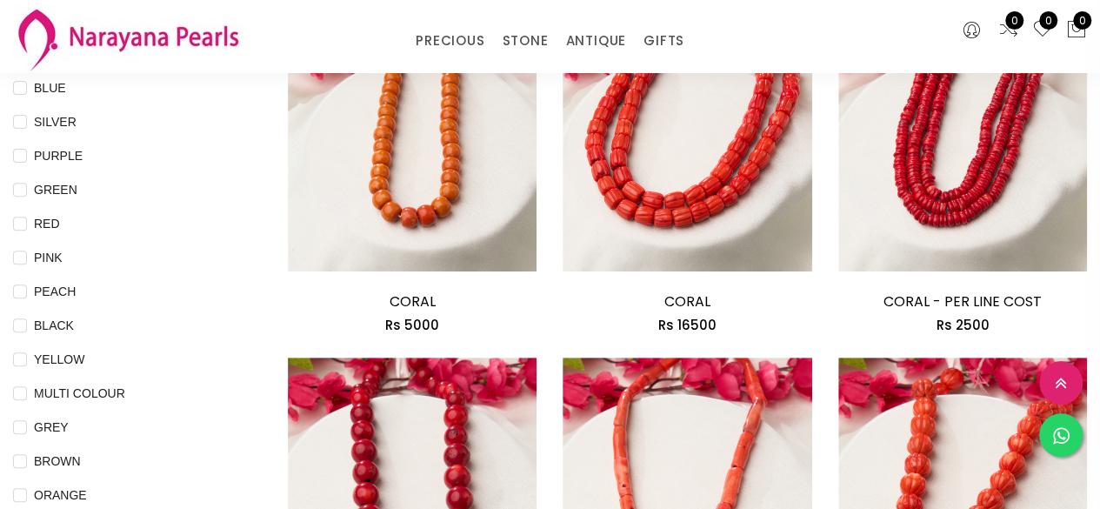
scroll to position [261, 0]
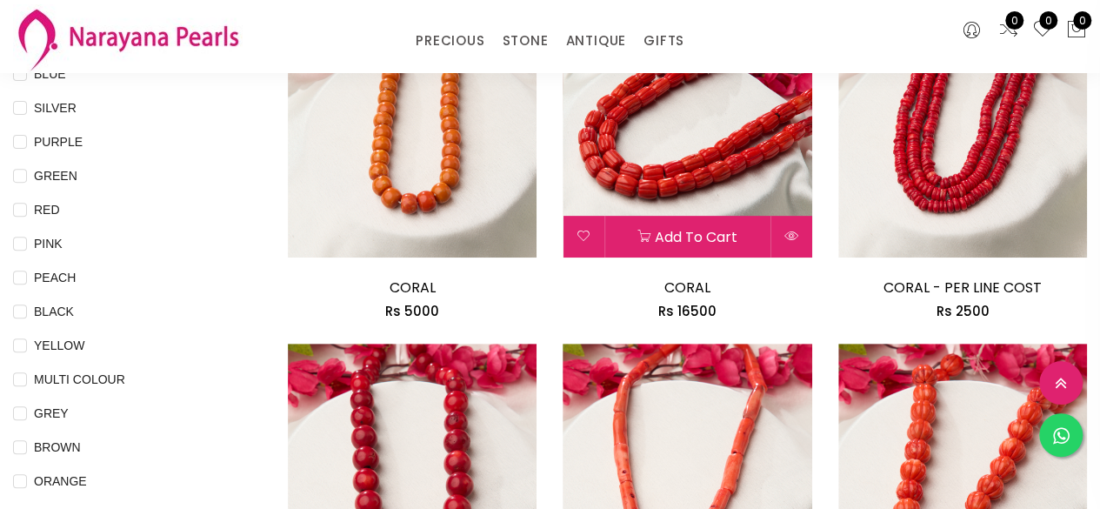
click at [676, 197] on img at bounding box center [686, 133] width 249 height 249
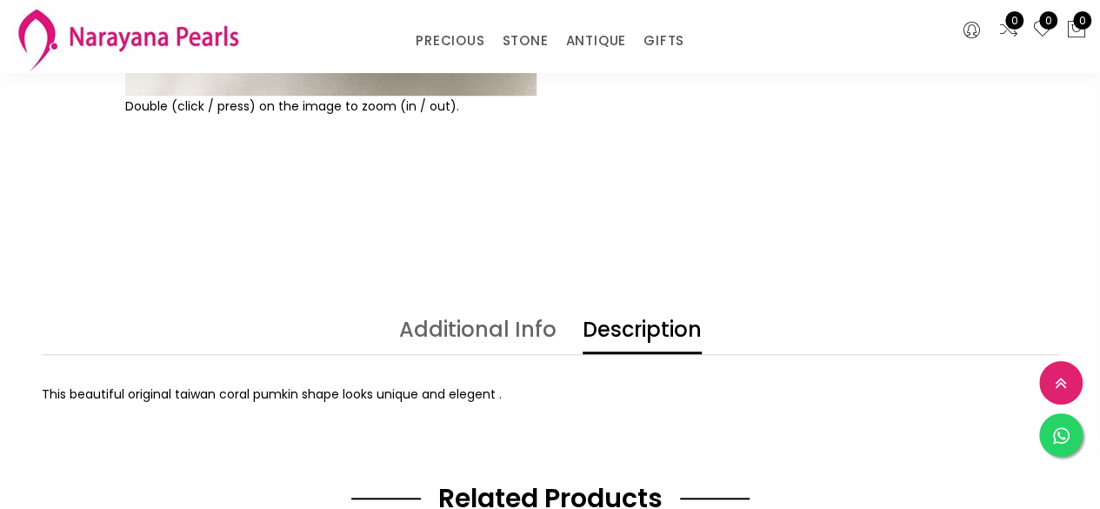
scroll to position [348, 0]
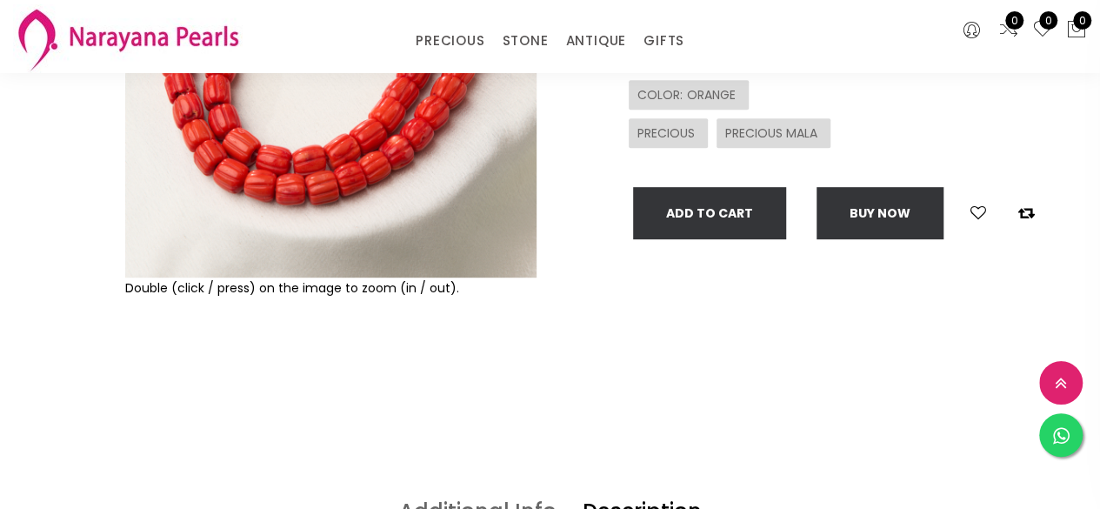
click at [374, 202] on img at bounding box center [330, 71] width 411 height 411
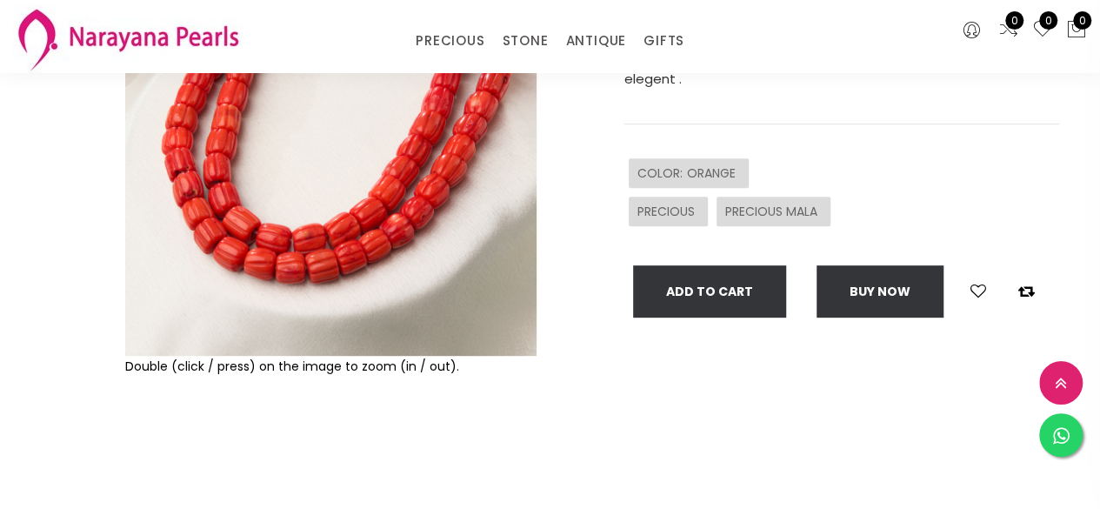
scroll to position [174, 0]
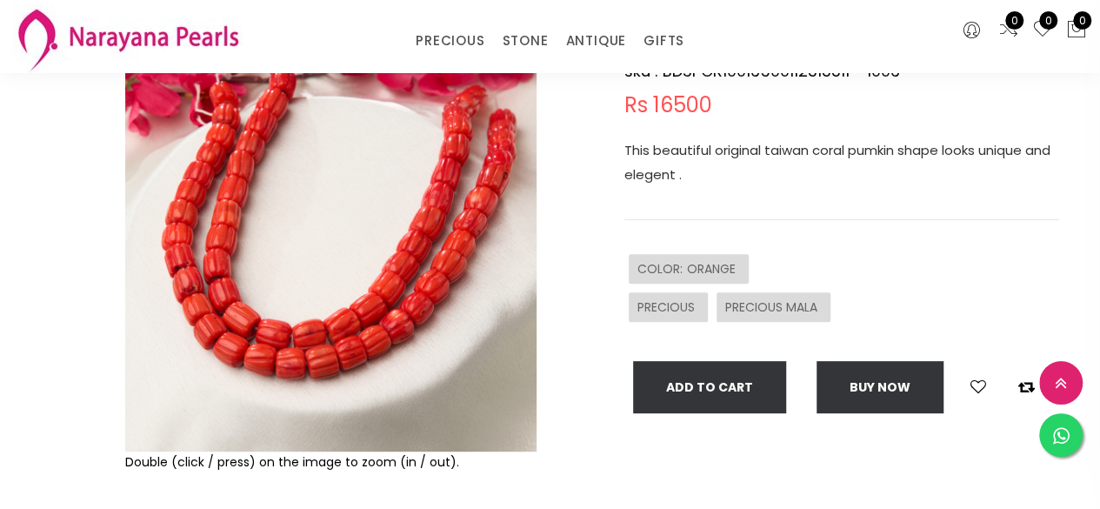
click at [373, 207] on img at bounding box center [330, 245] width 411 height 411
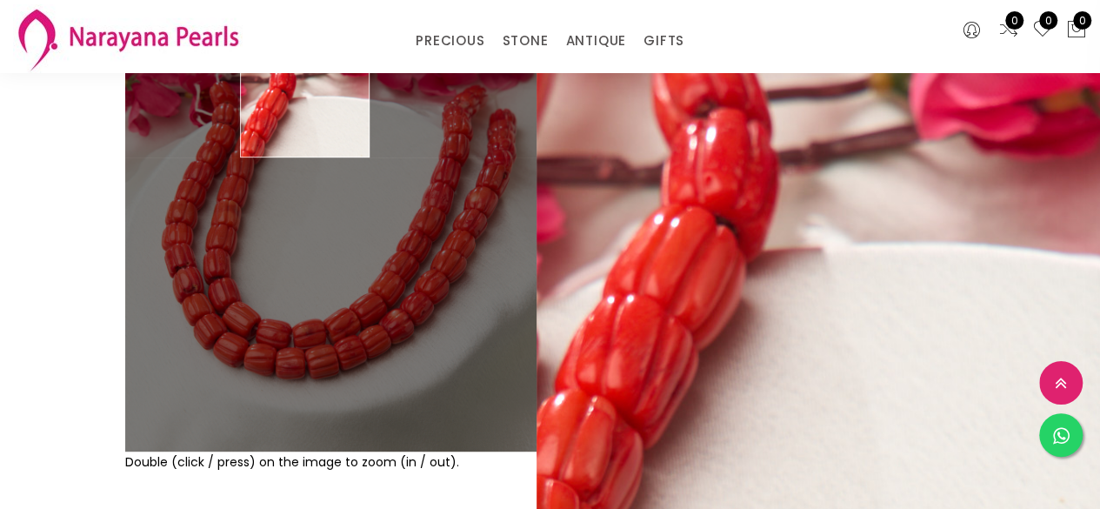
click at [278, 62] on div "PRECIOUS CUSTOM MADE-GEMS PRECIOUS [PERSON_NAME] EARRINGS / JHUMKAS NECKLACE AN…" at bounding box center [550, 36] width 1100 height 73
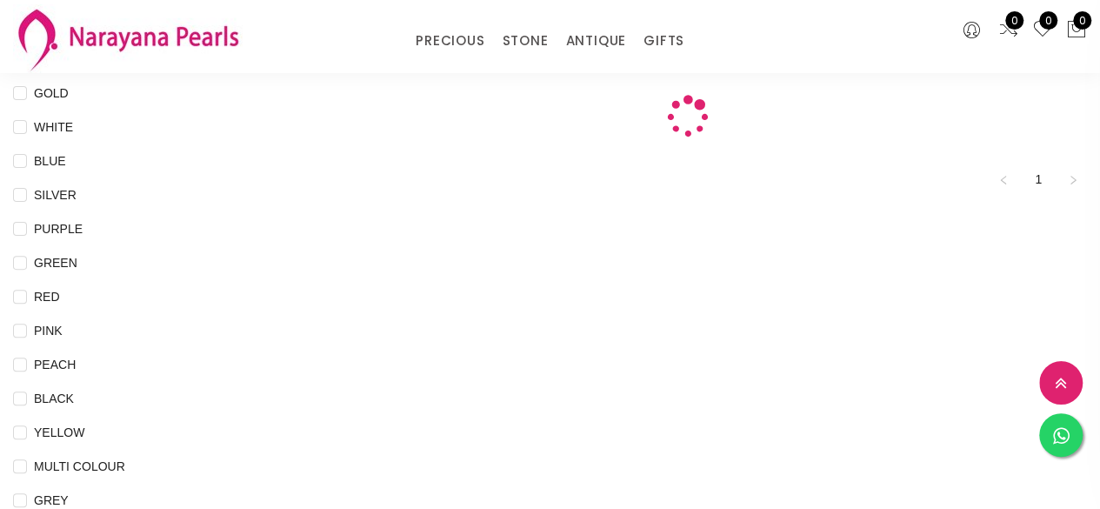
scroll to position [261, 0]
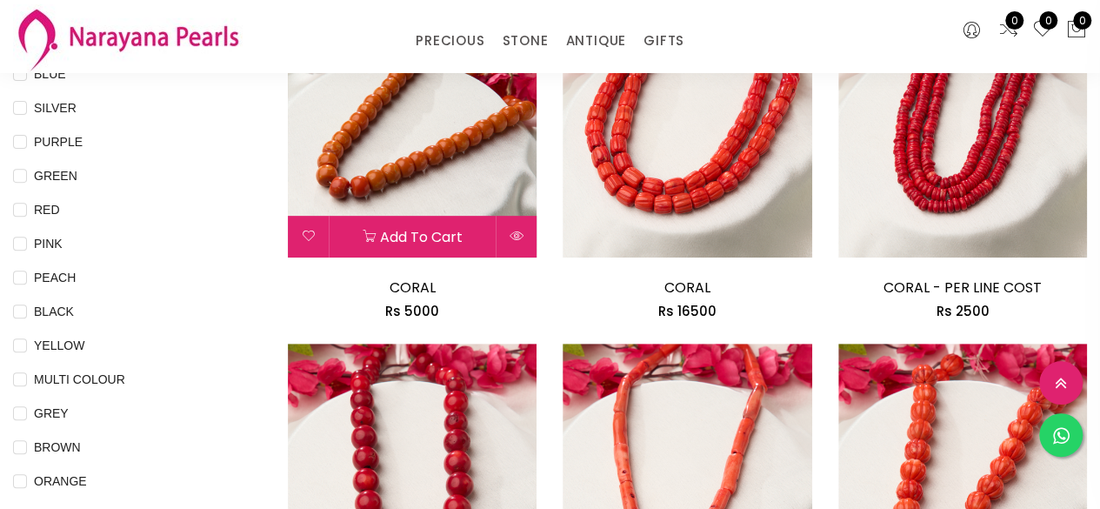
click at [422, 123] on img at bounding box center [412, 133] width 249 height 249
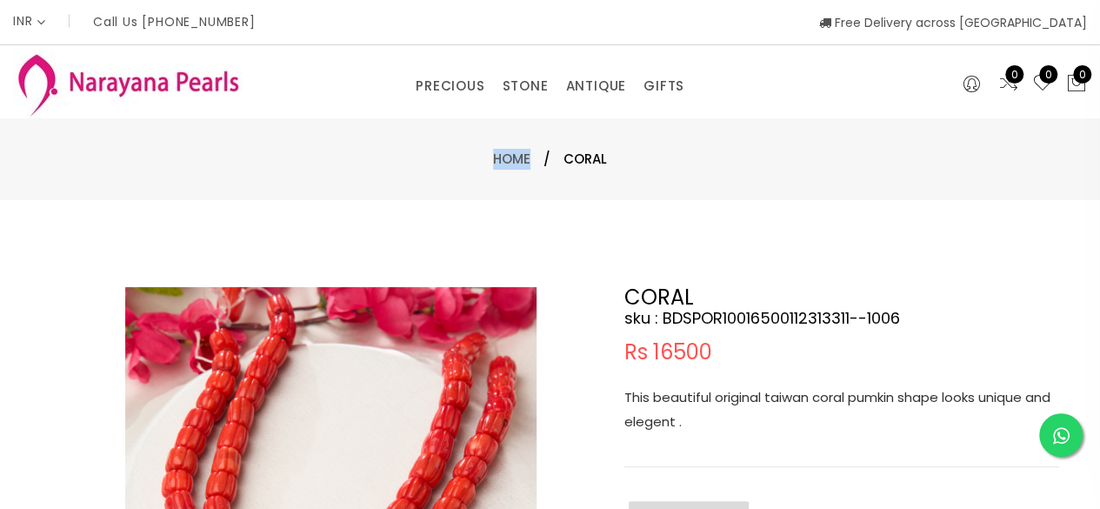
click at [422, 123] on div "Home / CORAL" at bounding box center [550, 159] width 1100 height 82
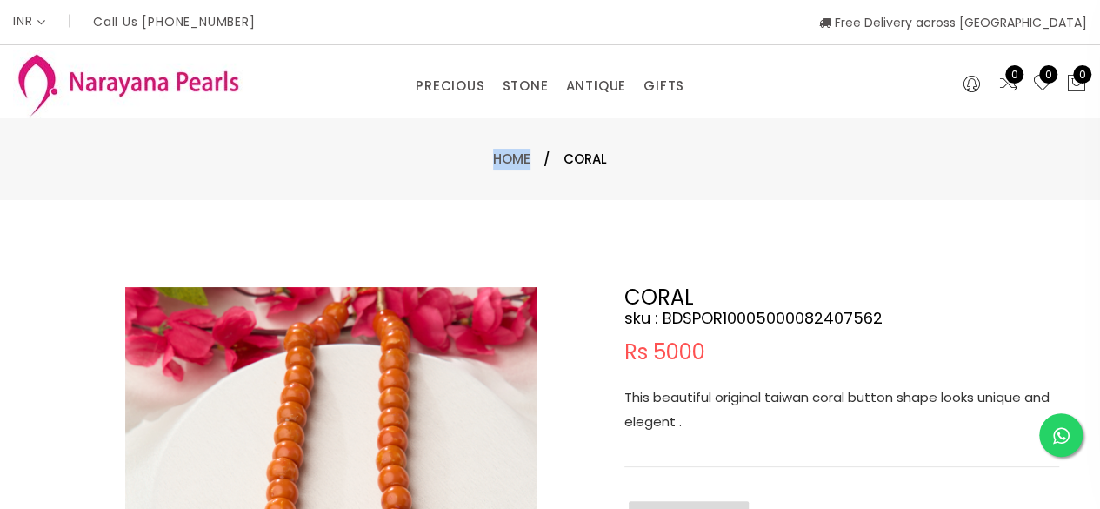
click at [379, 360] on img at bounding box center [330, 492] width 411 height 411
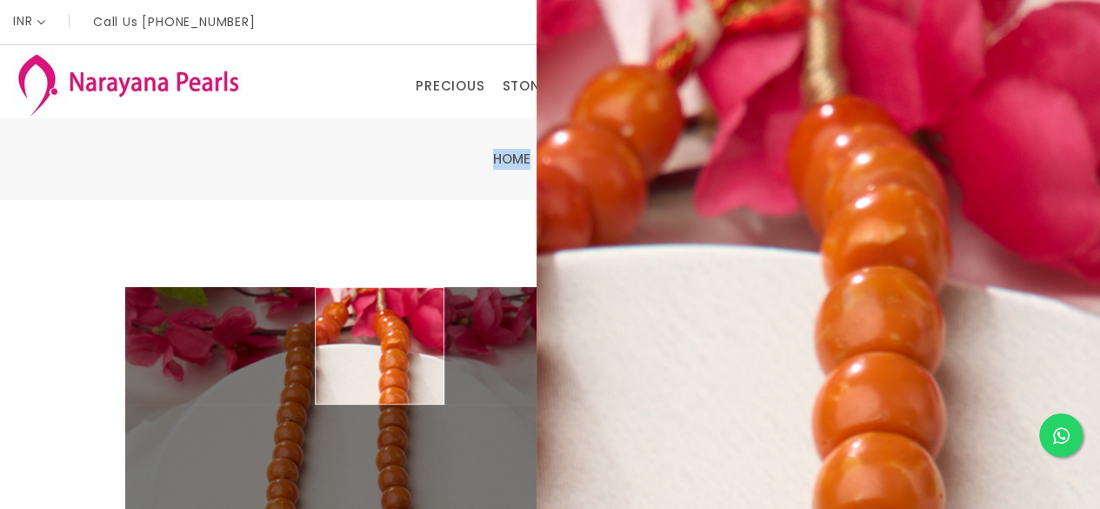
click at [320, 171] on div "Home / CORAL" at bounding box center [550, 159] width 1100 height 82
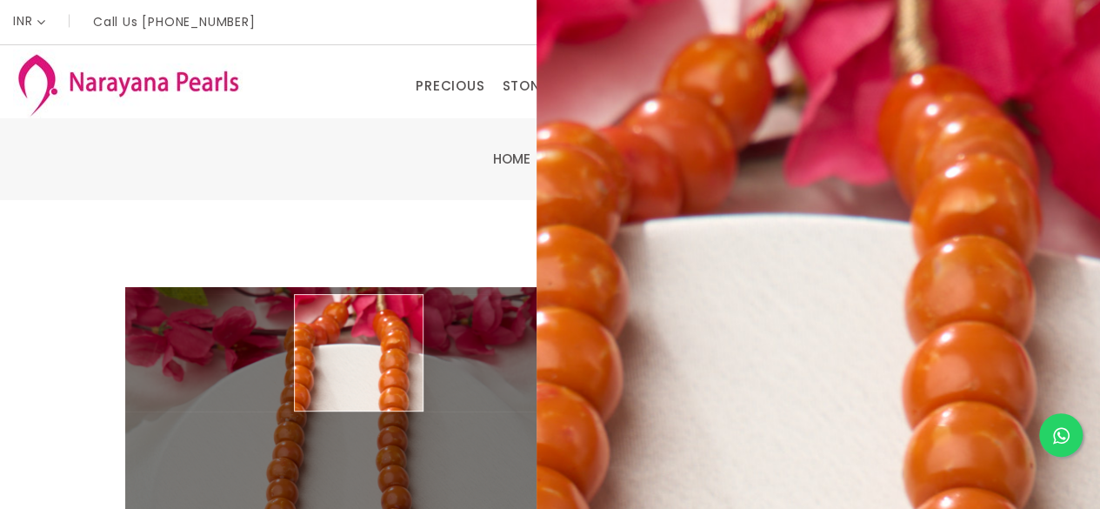
click at [359, 353] on img at bounding box center [330, 492] width 411 height 411
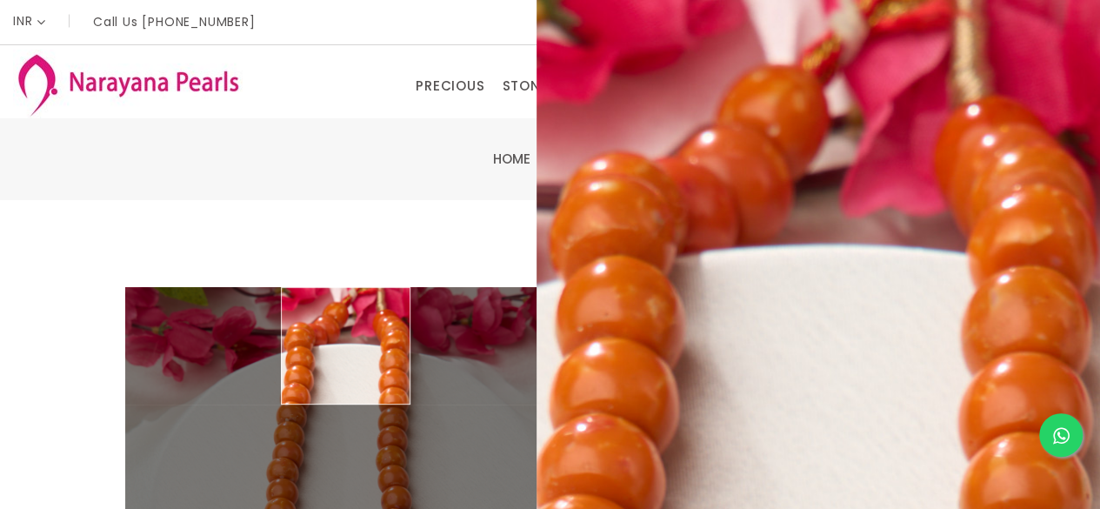
click at [291, 179] on div "Home / CORAL" at bounding box center [550, 159] width 1100 height 82
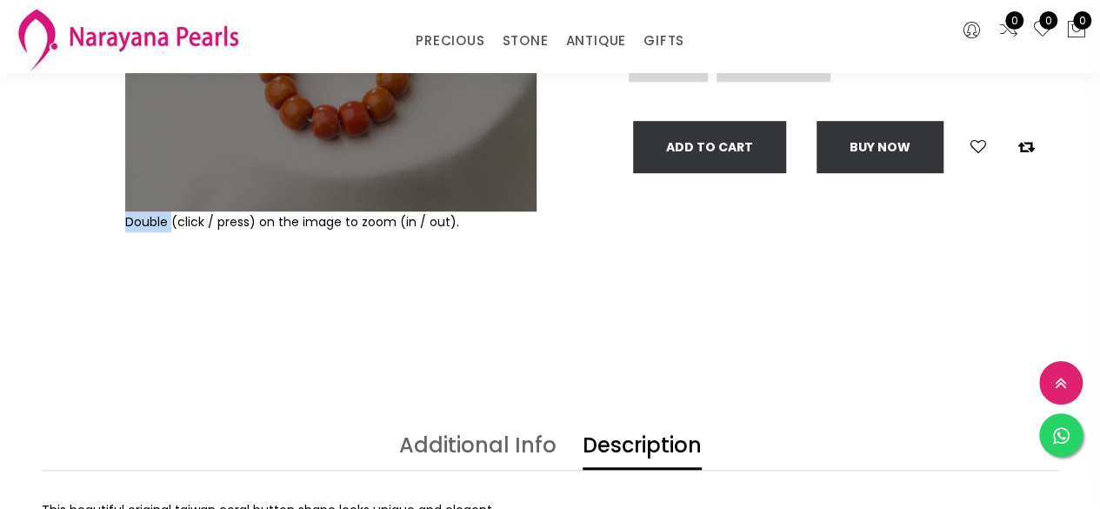
scroll to position [522, 0]
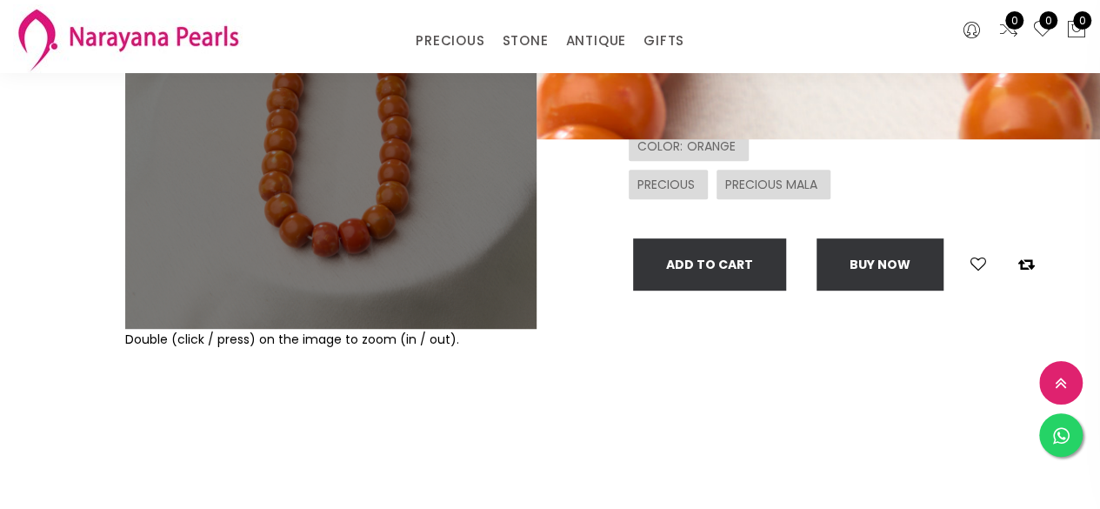
scroll to position [0, 0]
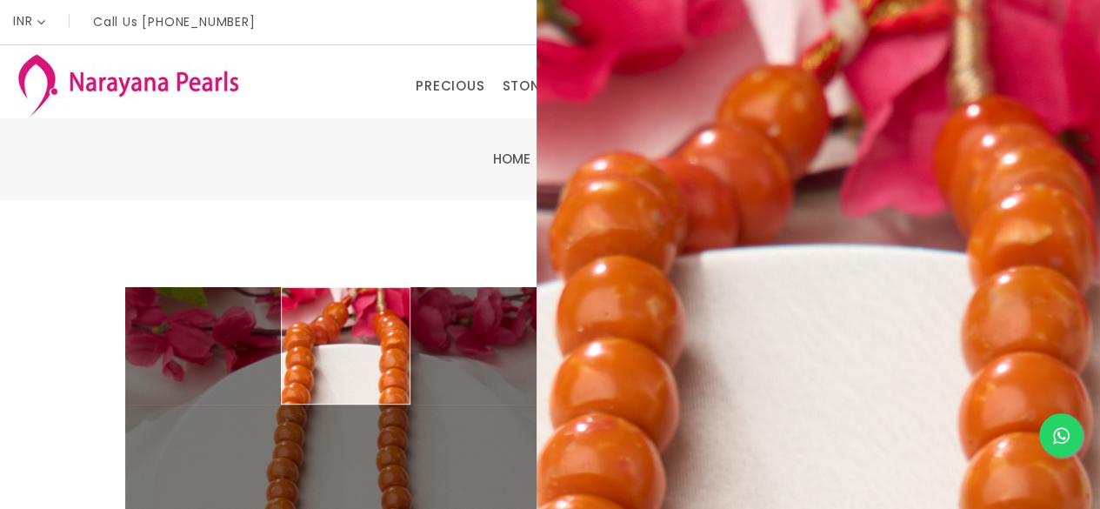
click at [188, 160] on div "Home / CORAL" at bounding box center [550, 159] width 1017 height 21
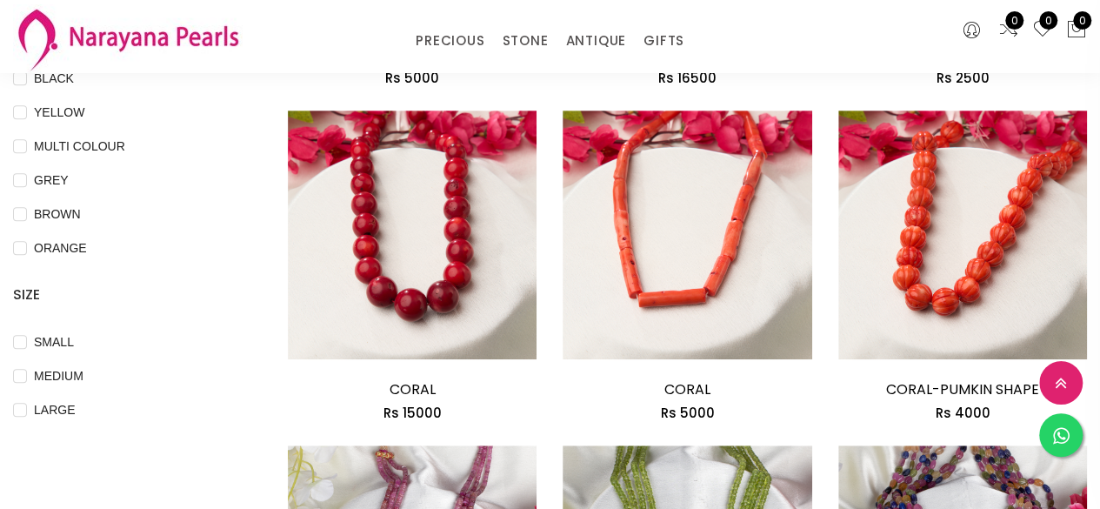
scroll to position [522, 0]
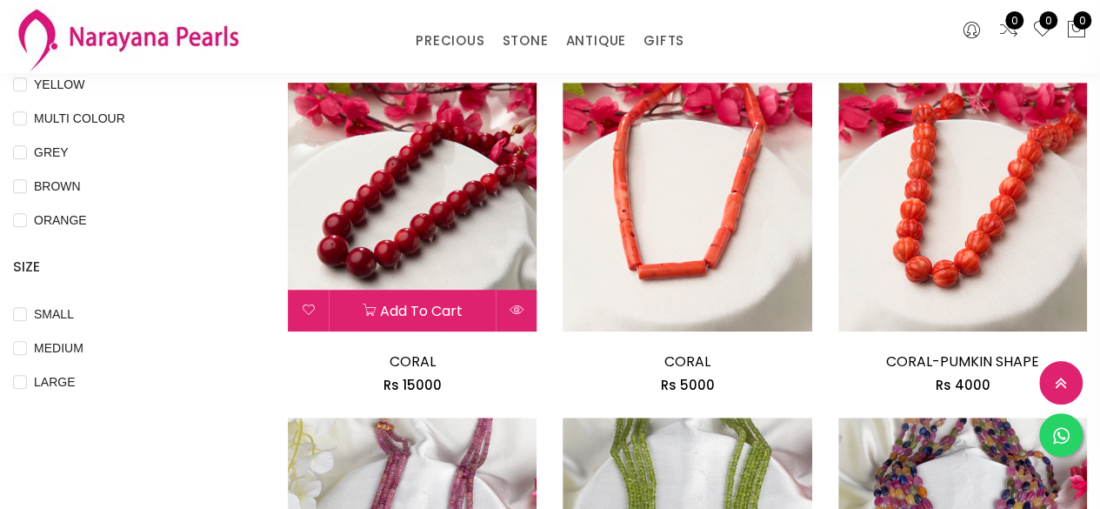
click at [409, 237] on img at bounding box center [412, 207] width 249 height 249
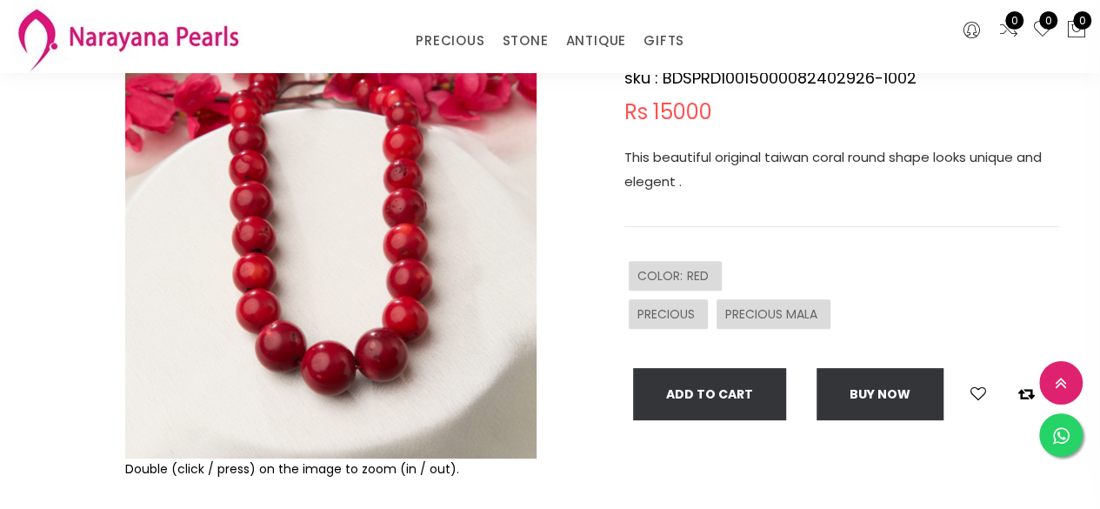
scroll to position [174, 0]
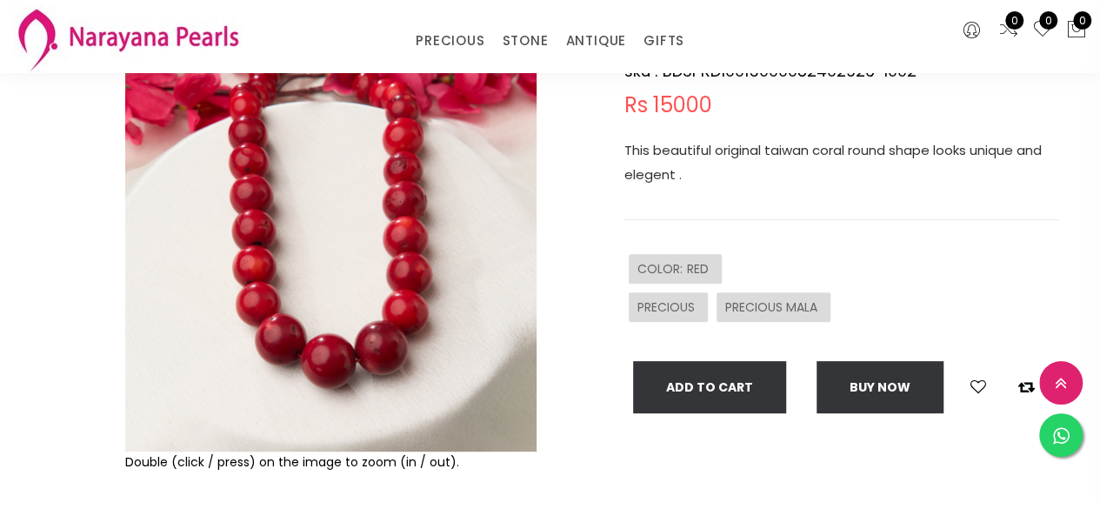
click at [402, 281] on img at bounding box center [330, 245] width 411 height 411
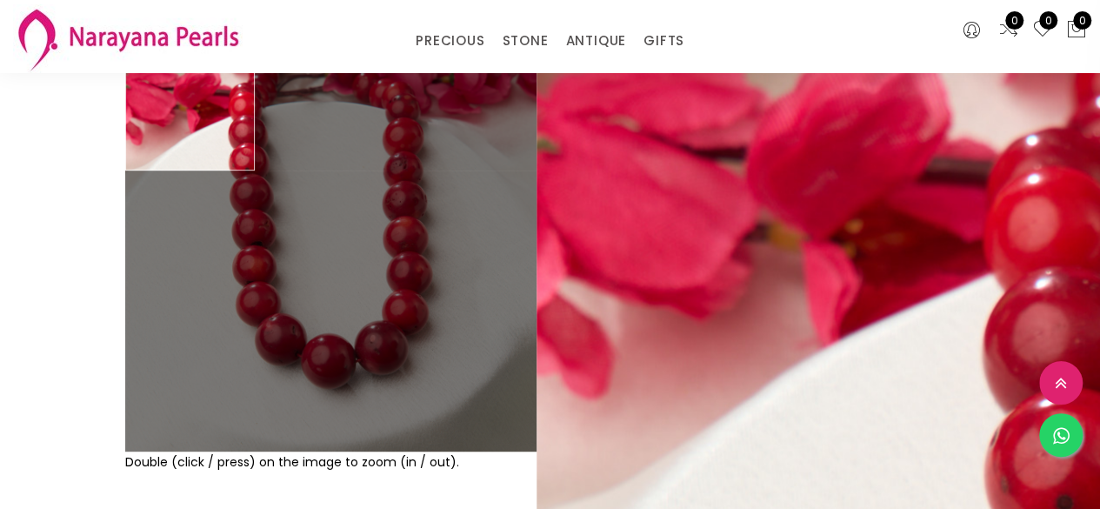
click at [148, 112] on img at bounding box center [330, 245] width 411 height 411
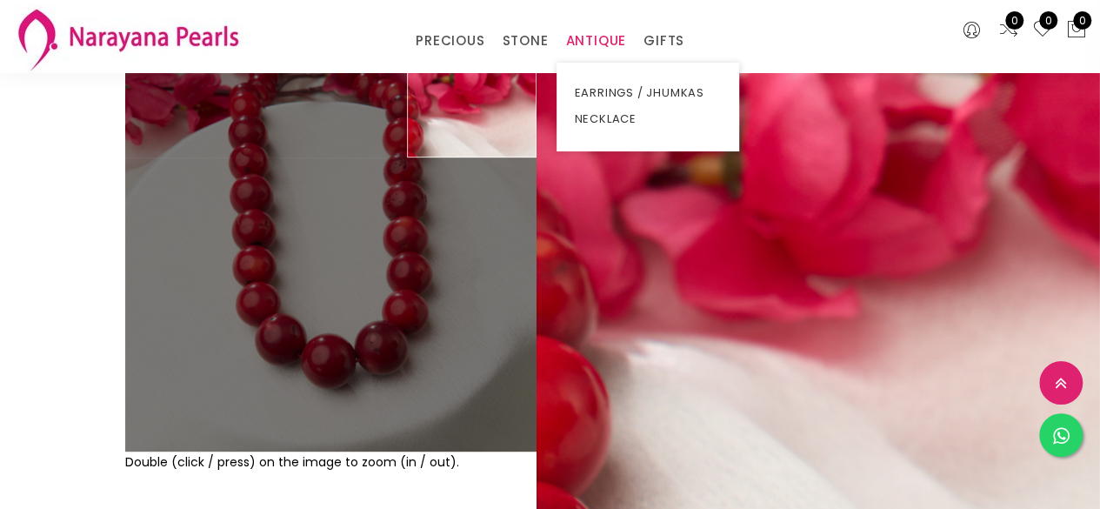
click at [594, 47] on link "ANTIQUE" at bounding box center [595, 41] width 61 height 26
click at [598, 125] on link "NECKLACE" at bounding box center [648, 119] width 148 height 26
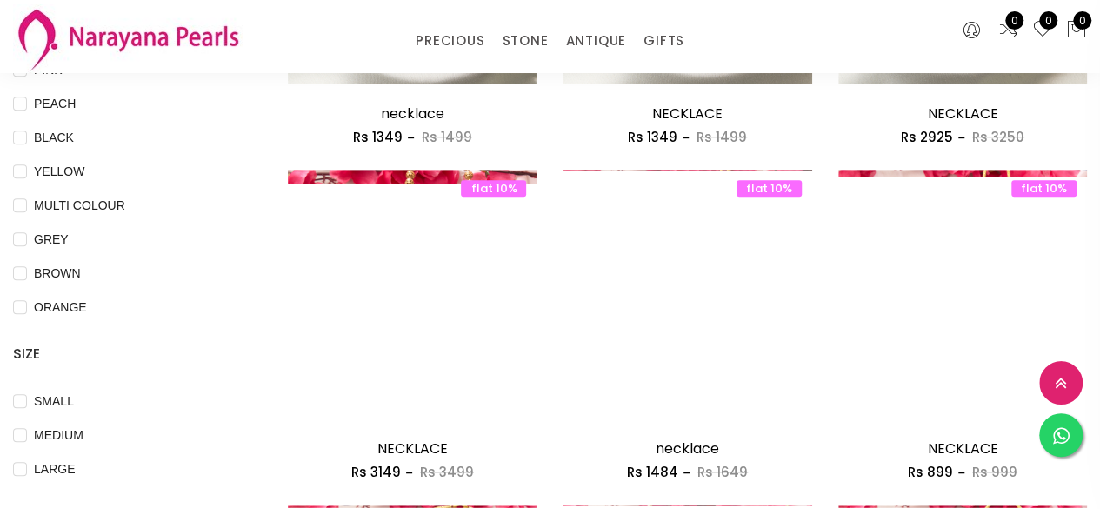
scroll to position [522, 0]
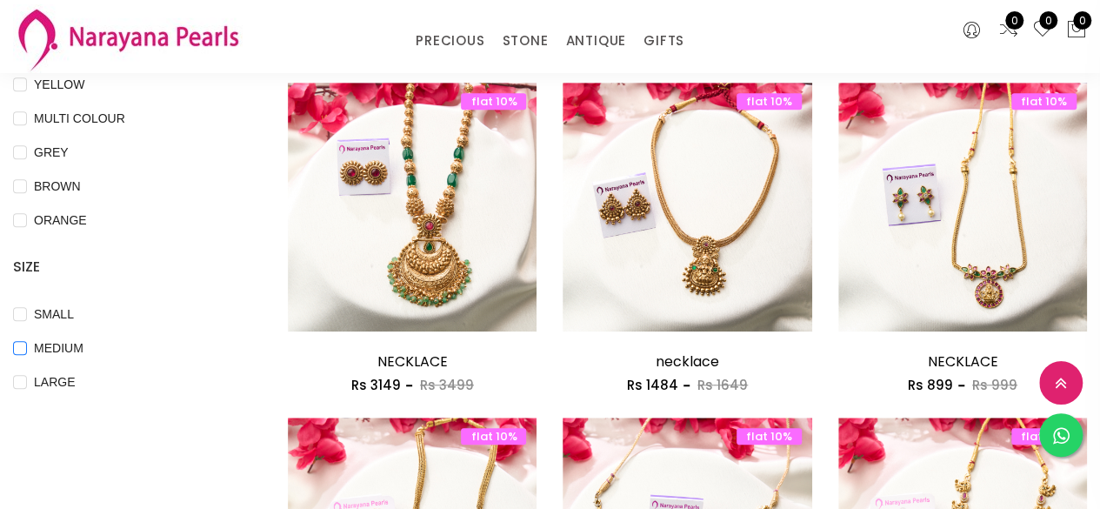
click at [57, 350] on span "MEDIUM" at bounding box center [58, 347] width 63 height 19
click at [27, 350] on input "MEDIUM" at bounding box center [20, 360] width 14 height 39
checkbox input "true"
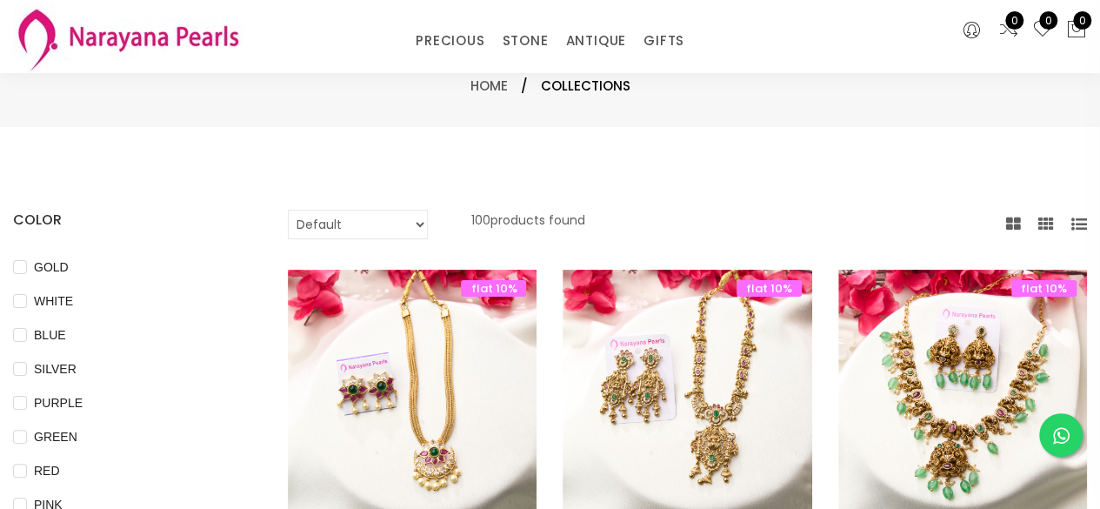
scroll to position [261, 0]
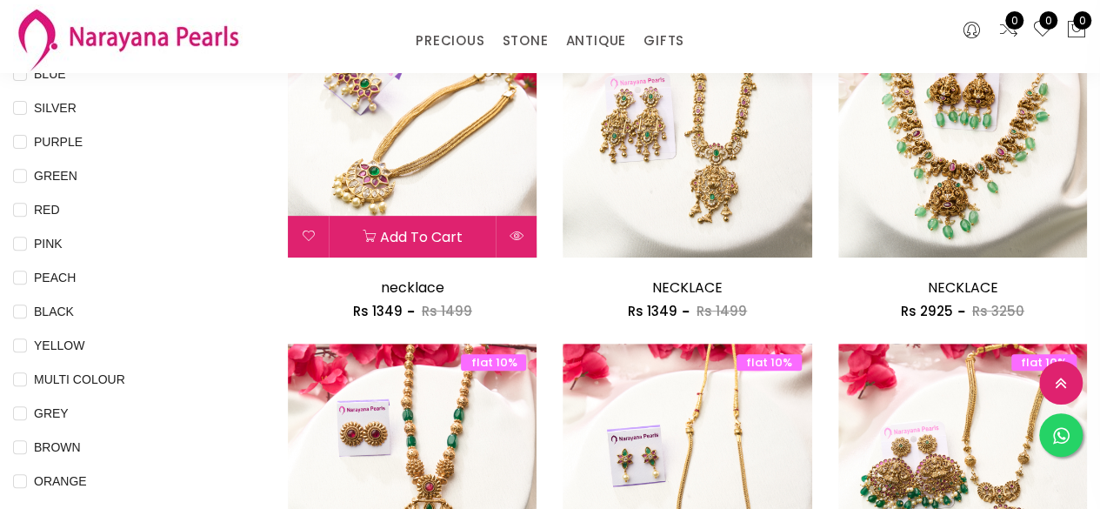
click at [431, 203] on img at bounding box center [412, 133] width 249 height 249
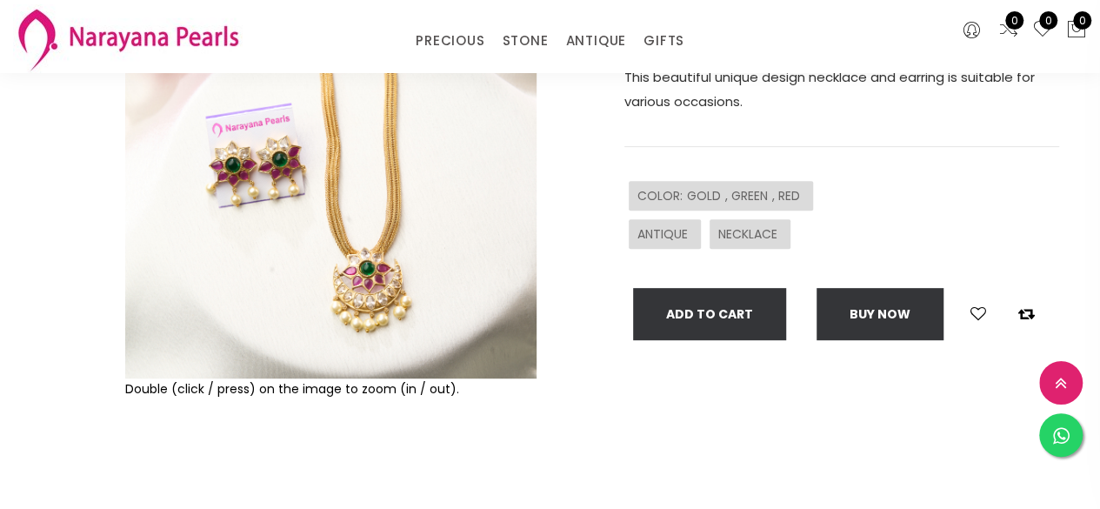
scroll to position [261, 0]
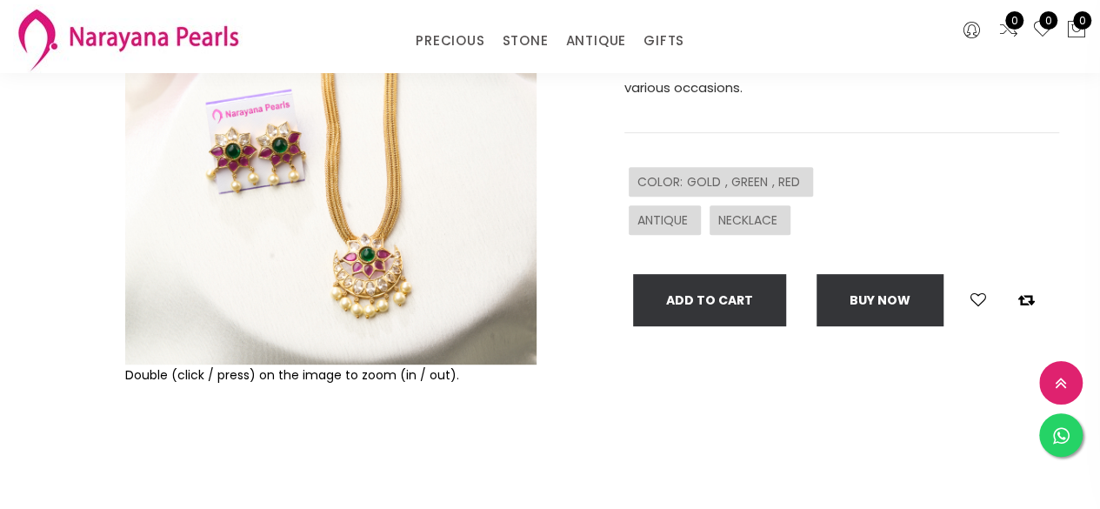
click at [351, 274] on img at bounding box center [330, 158] width 411 height 411
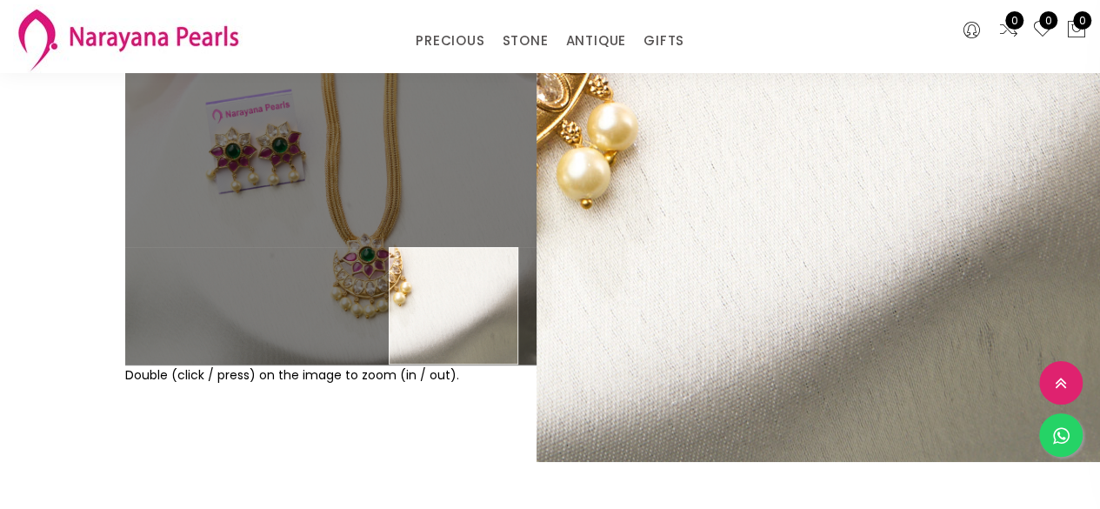
click at [447, 413] on div "Double (click / press) on the image to zoom (in / out)." at bounding box center [331, 227] width 420 height 548
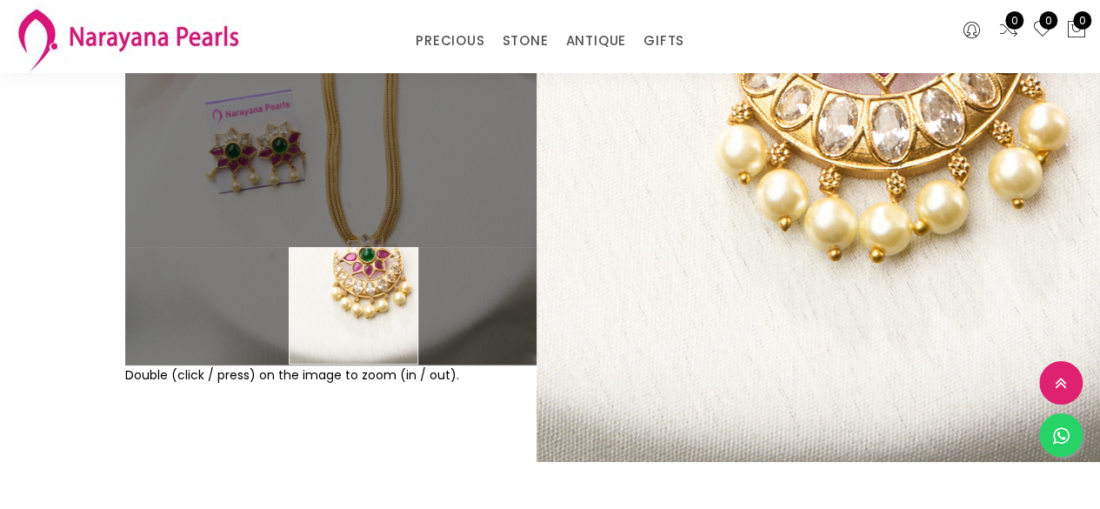
click at [349, 305] on img at bounding box center [330, 158] width 411 height 411
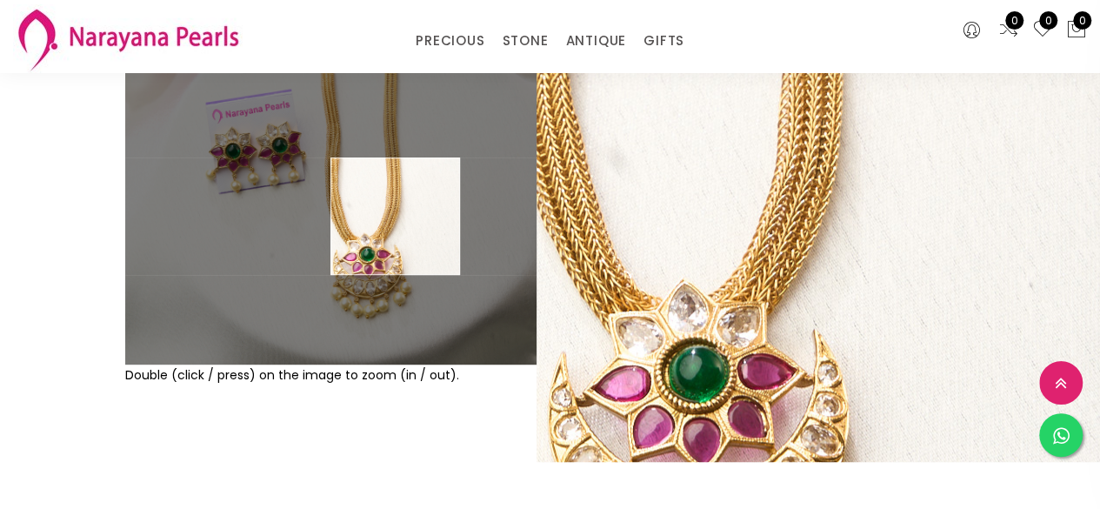
click at [396, 216] on img at bounding box center [330, 158] width 411 height 411
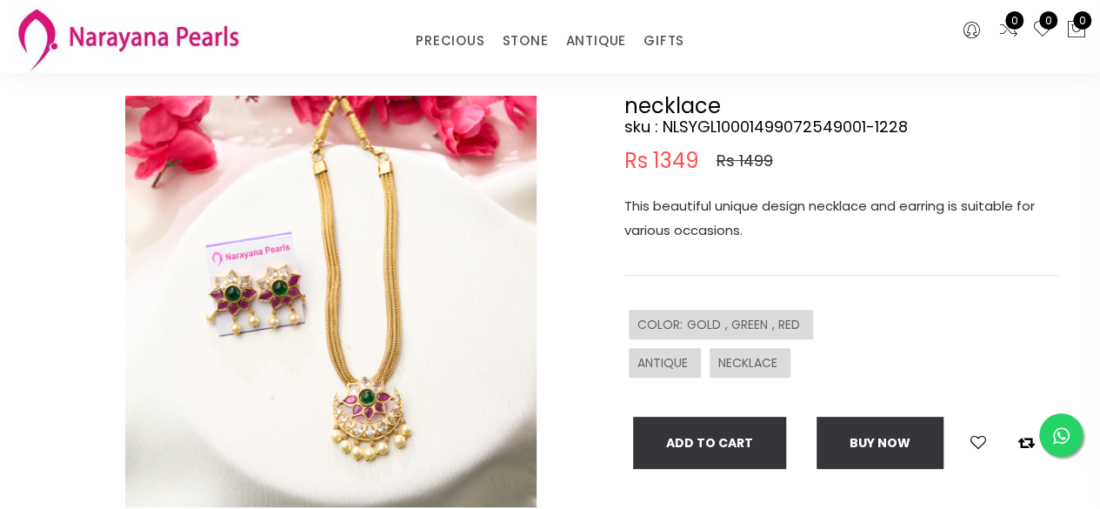
scroll to position [0, 0]
